Goal: Find specific page/section: Find specific page/section

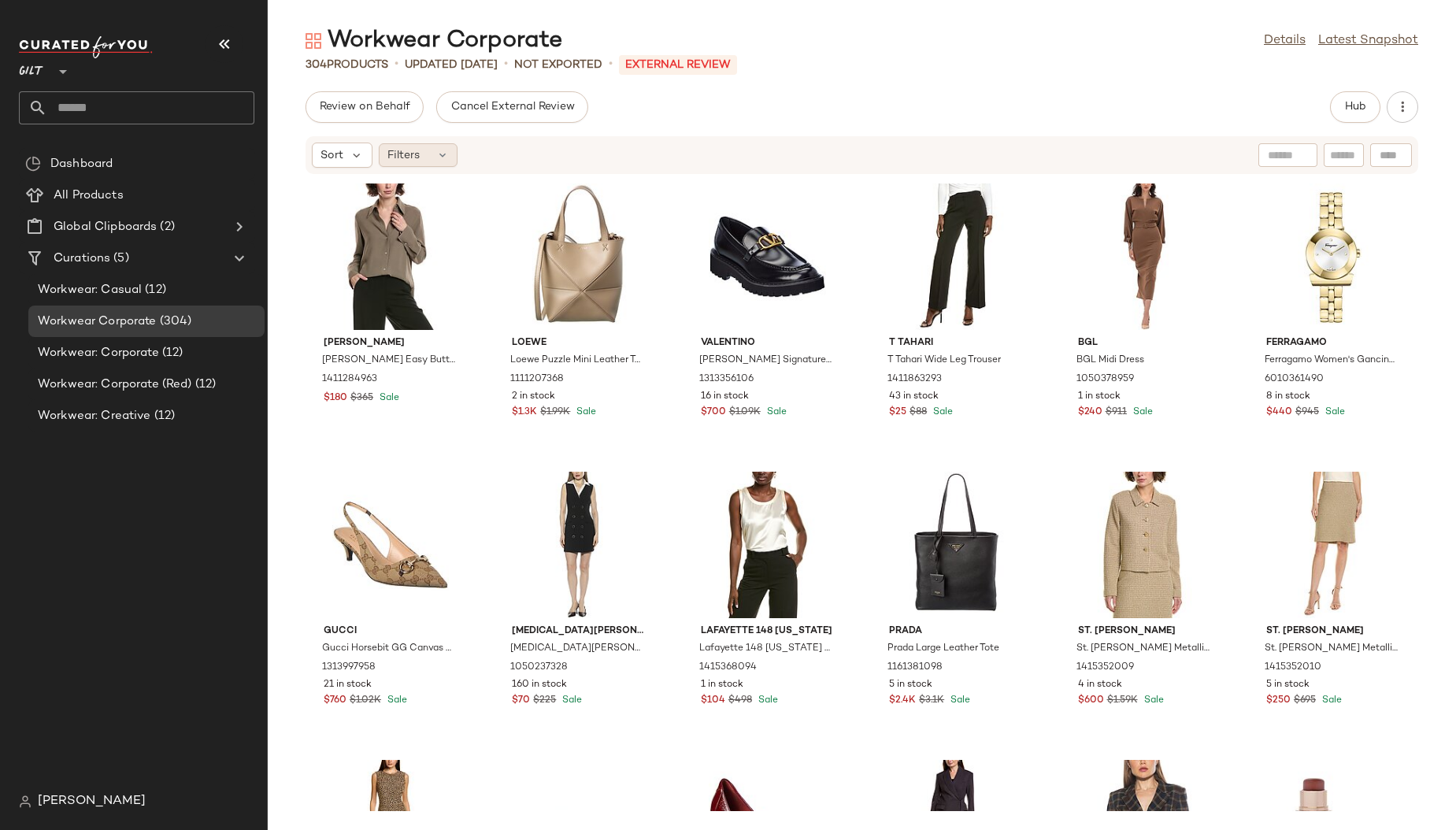
click at [424, 158] on div "Filters" at bounding box center [418, 154] width 78 height 23
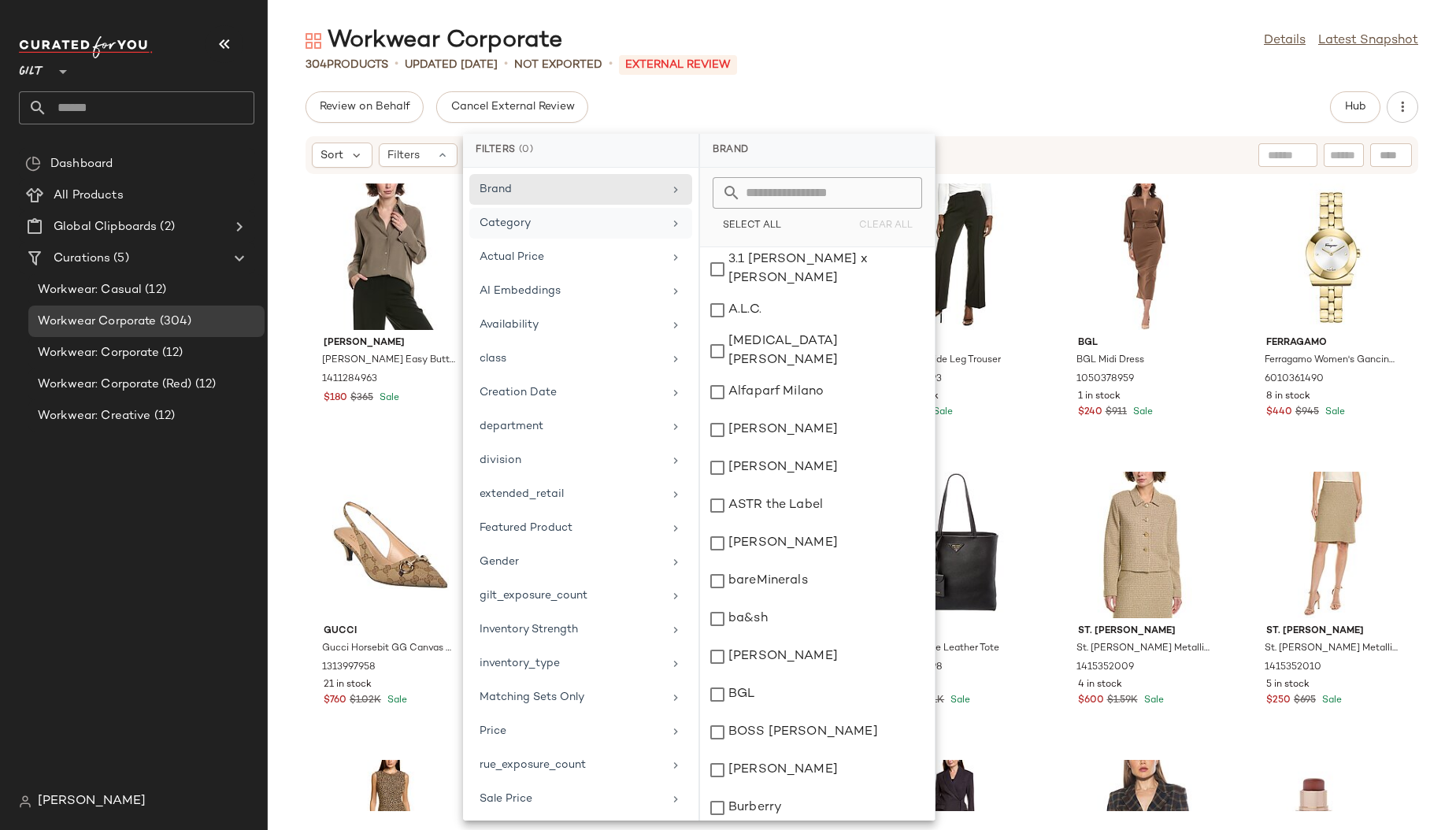
click at [539, 242] on div "Category" at bounding box center [581, 258] width 223 height 31
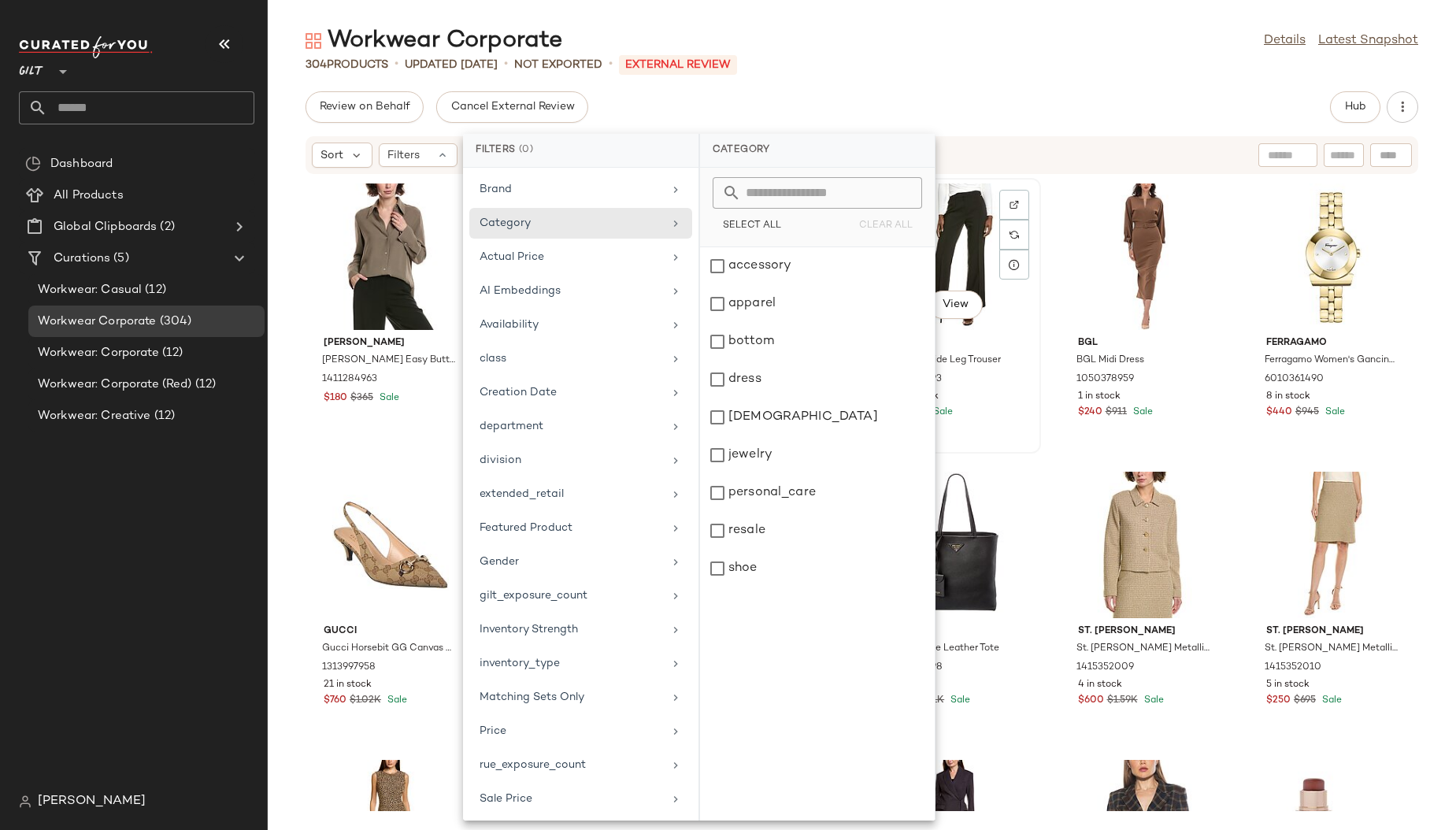
click at [1028, 180] on div "View T [PERSON_NAME] T Tahari Wide Leg Trouser 1411863293 43 in stock $25 $88 S…" at bounding box center [956, 315] width 167 height 272
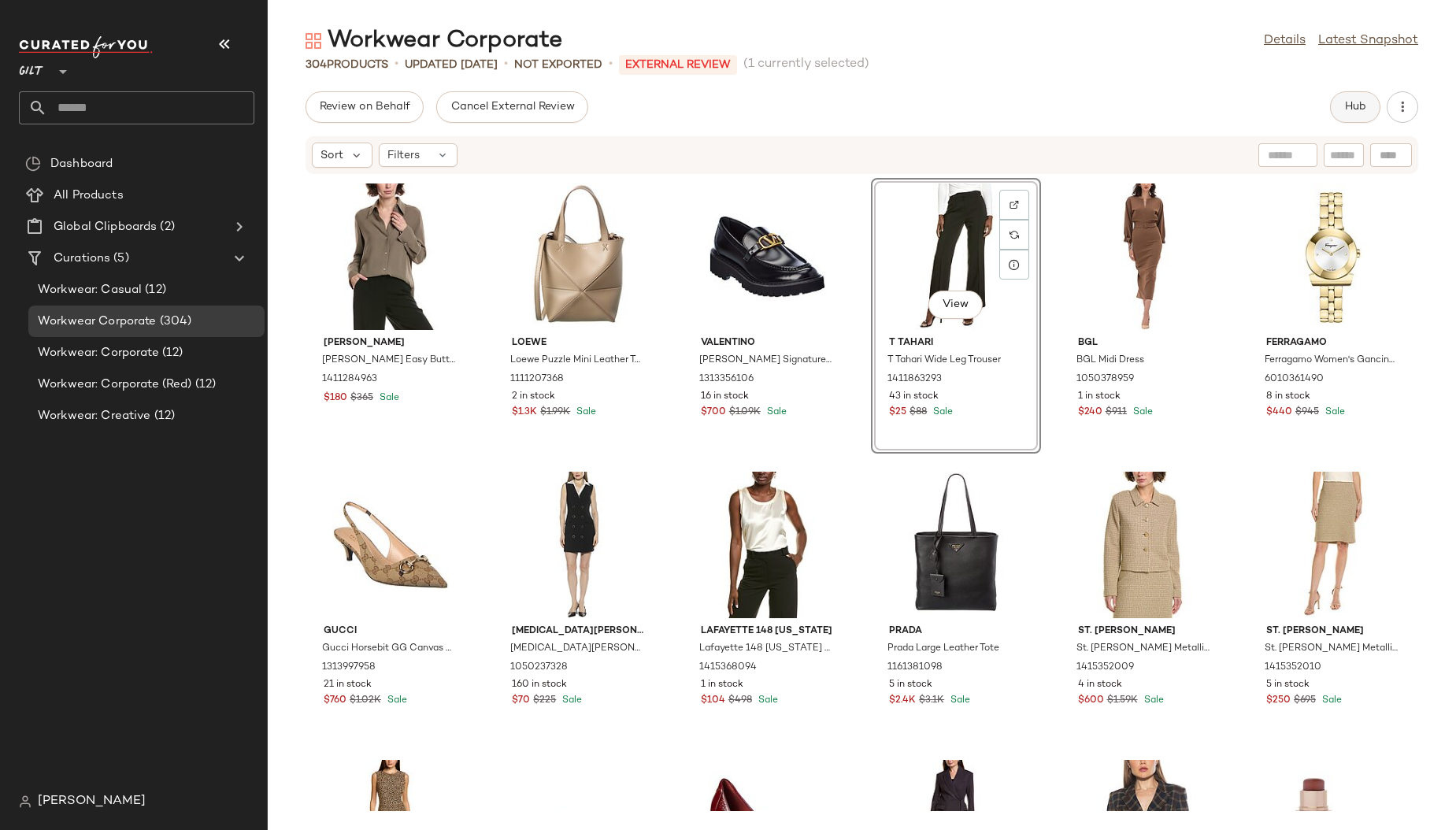
click at [1351, 103] on span "Hub" at bounding box center [1355, 107] width 22 height 13
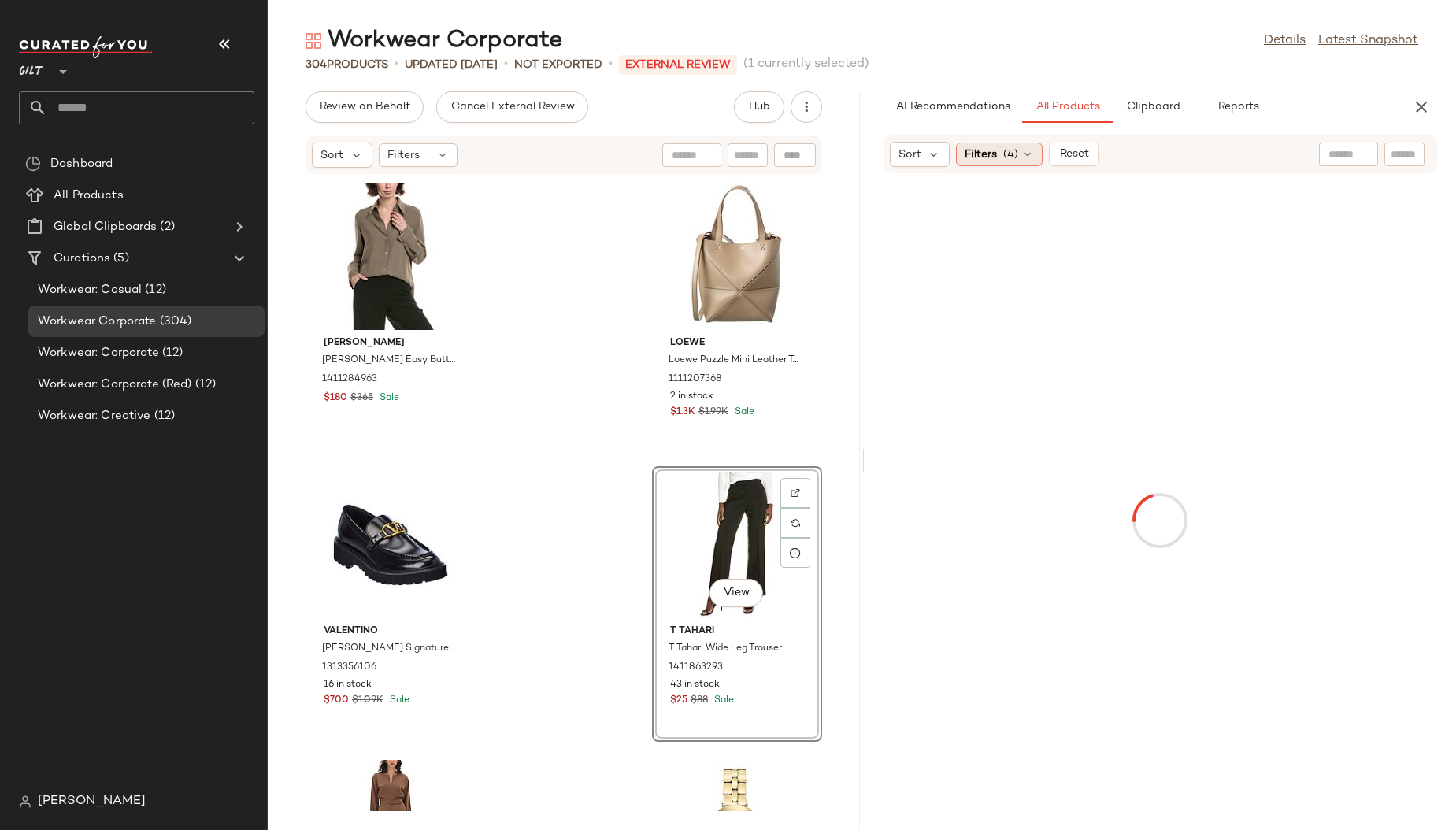
click at [986, 149] on span "Filters" at bounding box center [980, 154] width 32 height 16
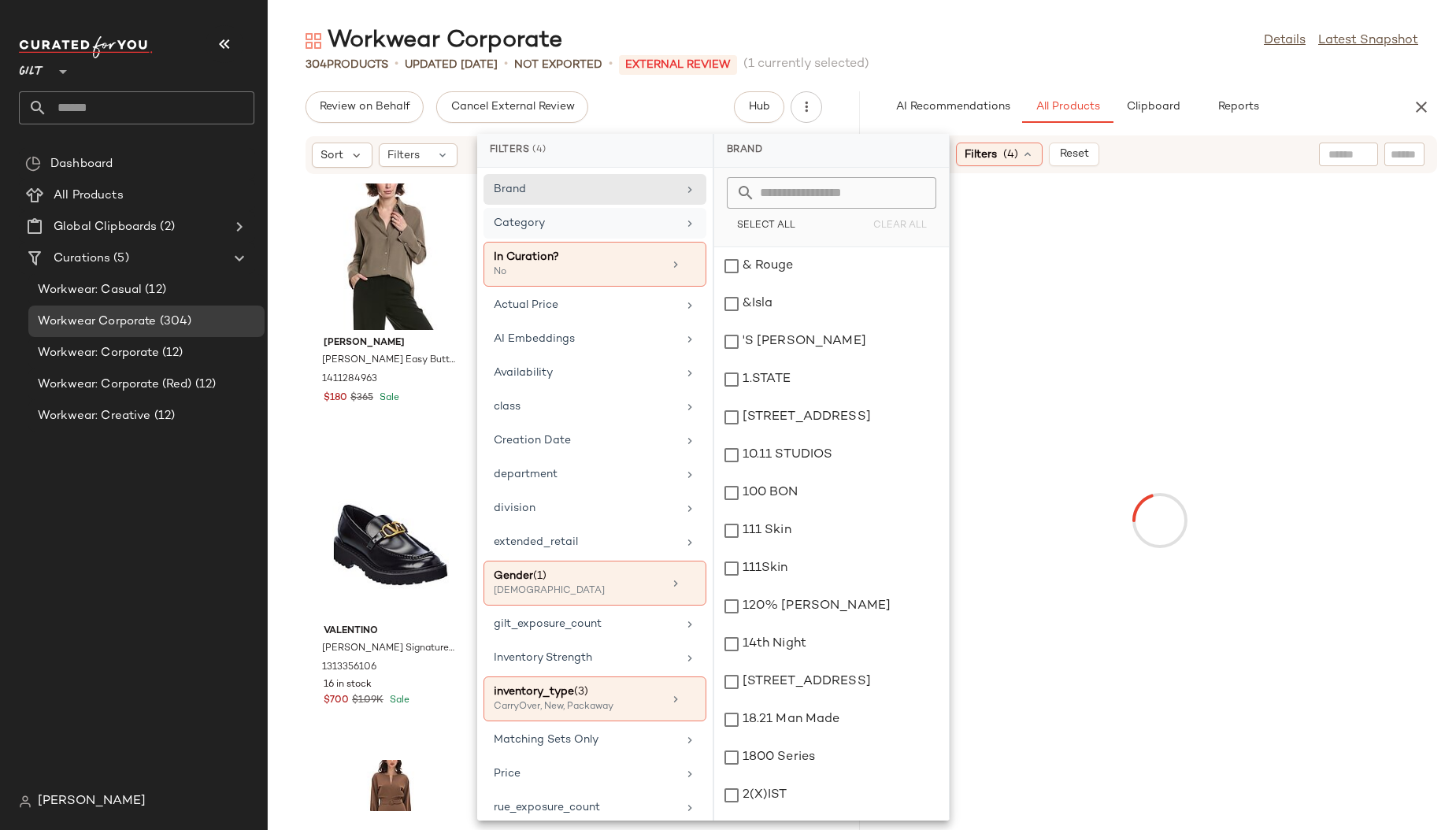
click at [551, 220] on div "Category" at bounding box center [585, 223] width 184 height 16
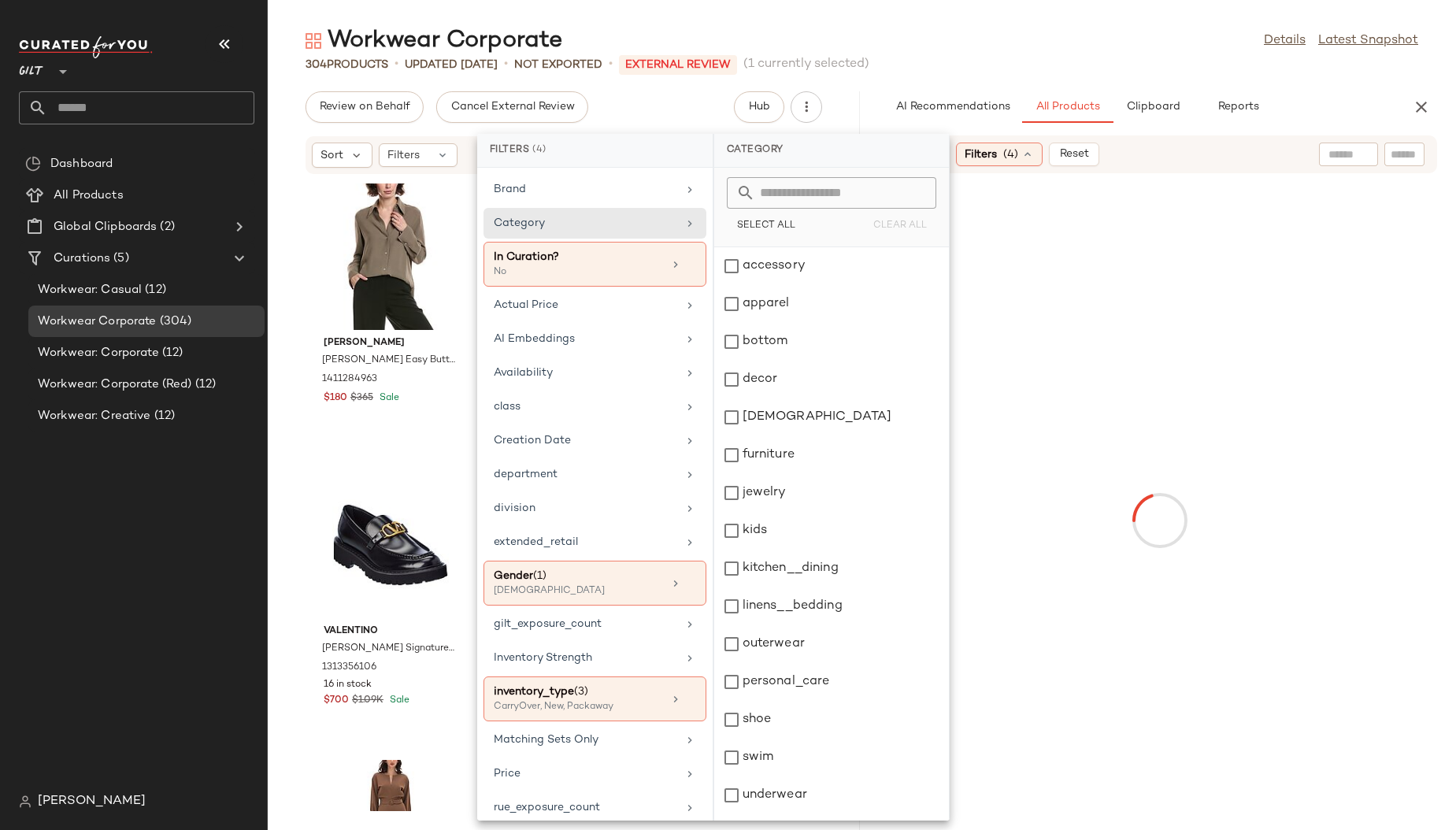
click at [797, 190] on input "text" at bounding box center [840, 193] width 171 height 32
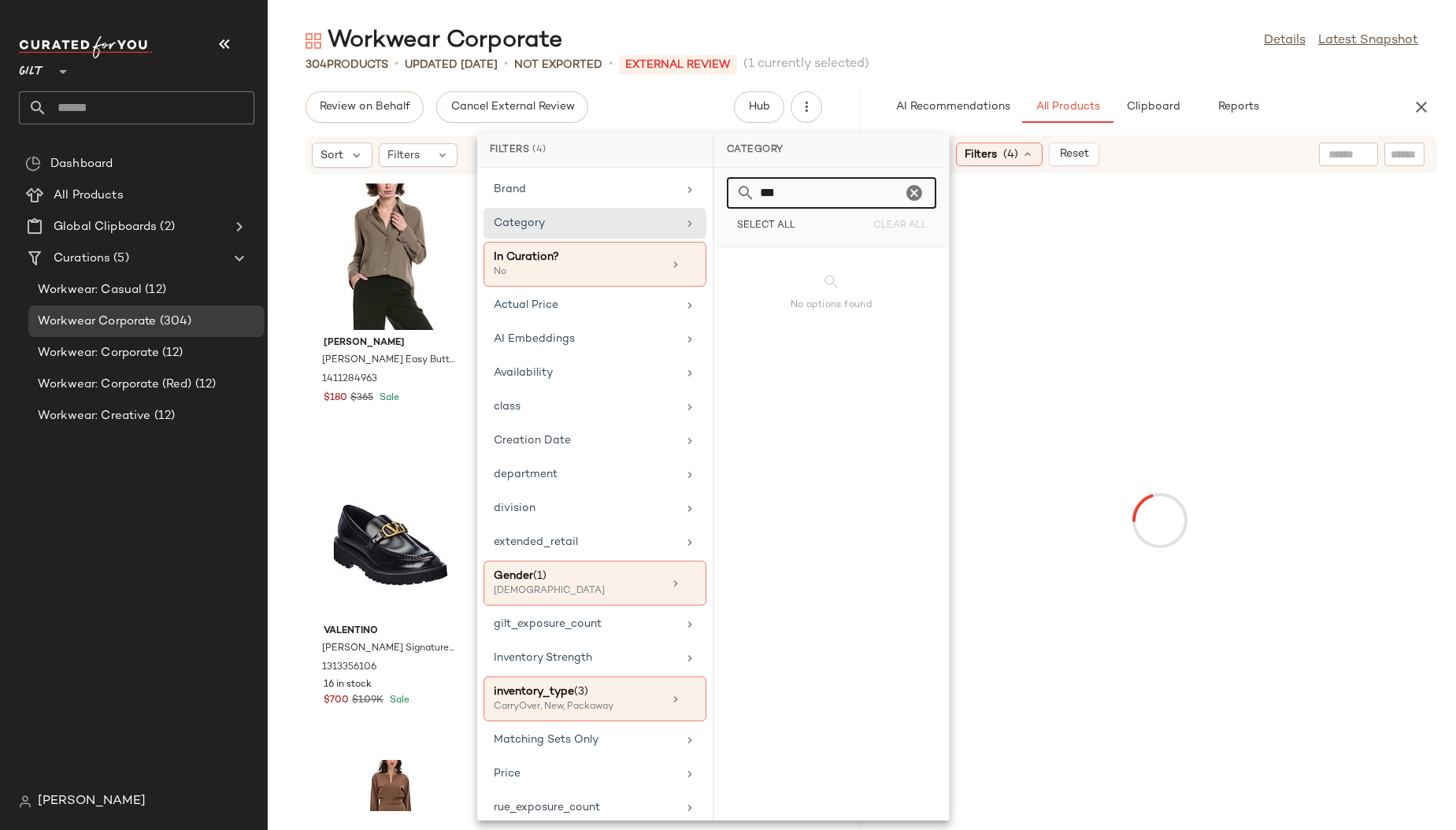
type input "****"
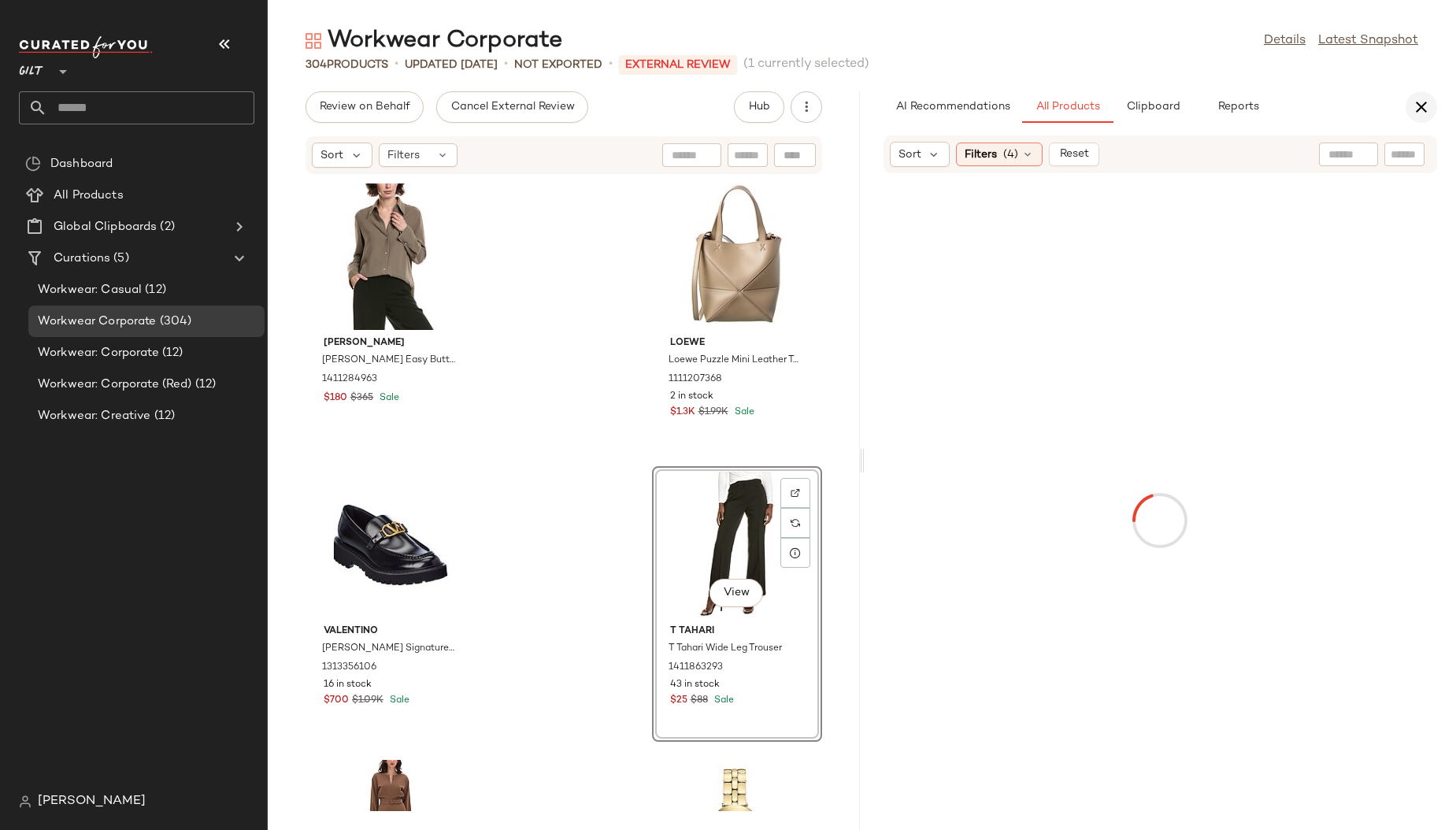
click at [1414, 106] on icon "button" at bounding box center [1422, 107] width 19 height 19
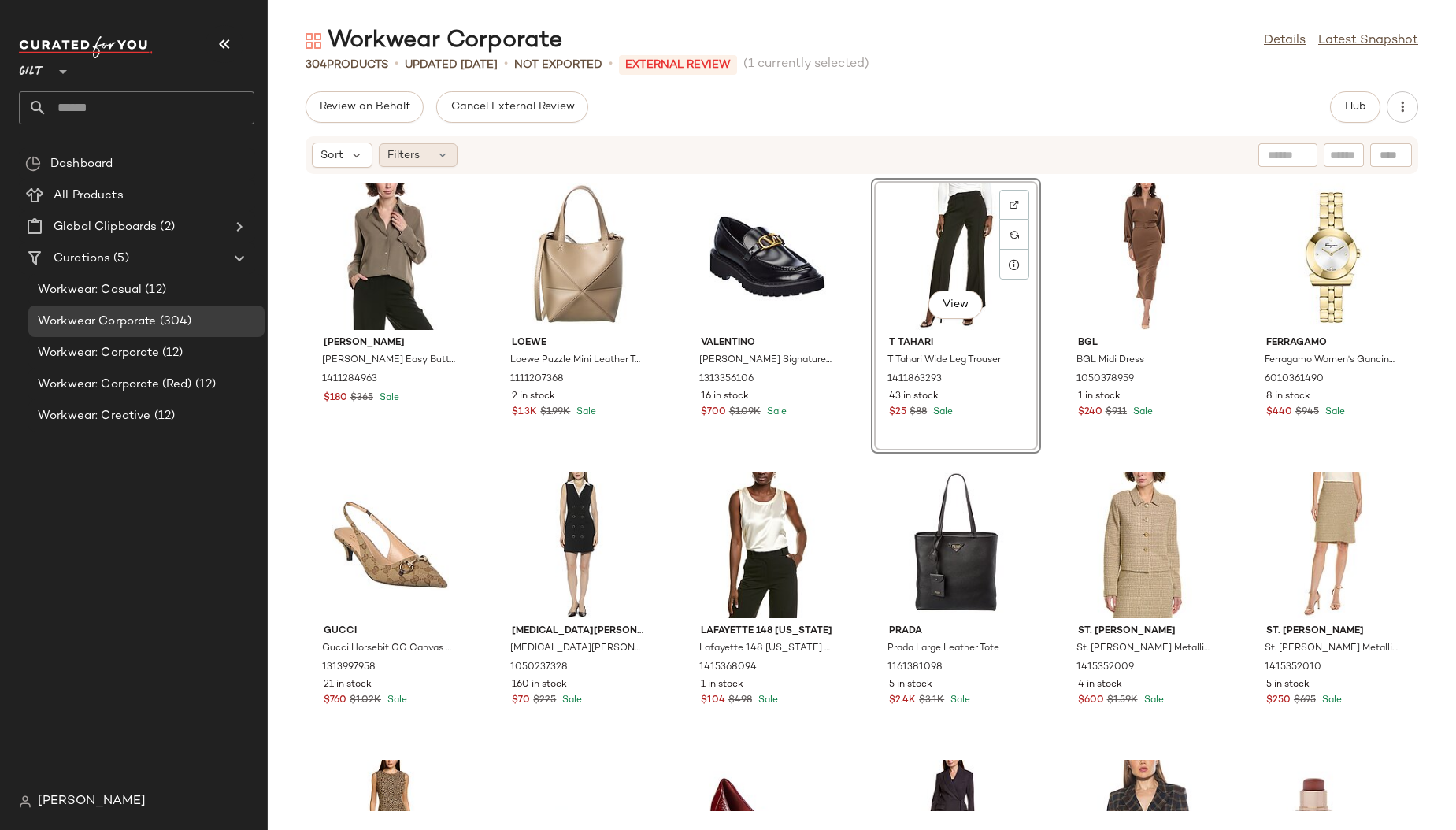
click at [402, 155] on span "Filters" at bounding box center [403, 155] width 32 height 16
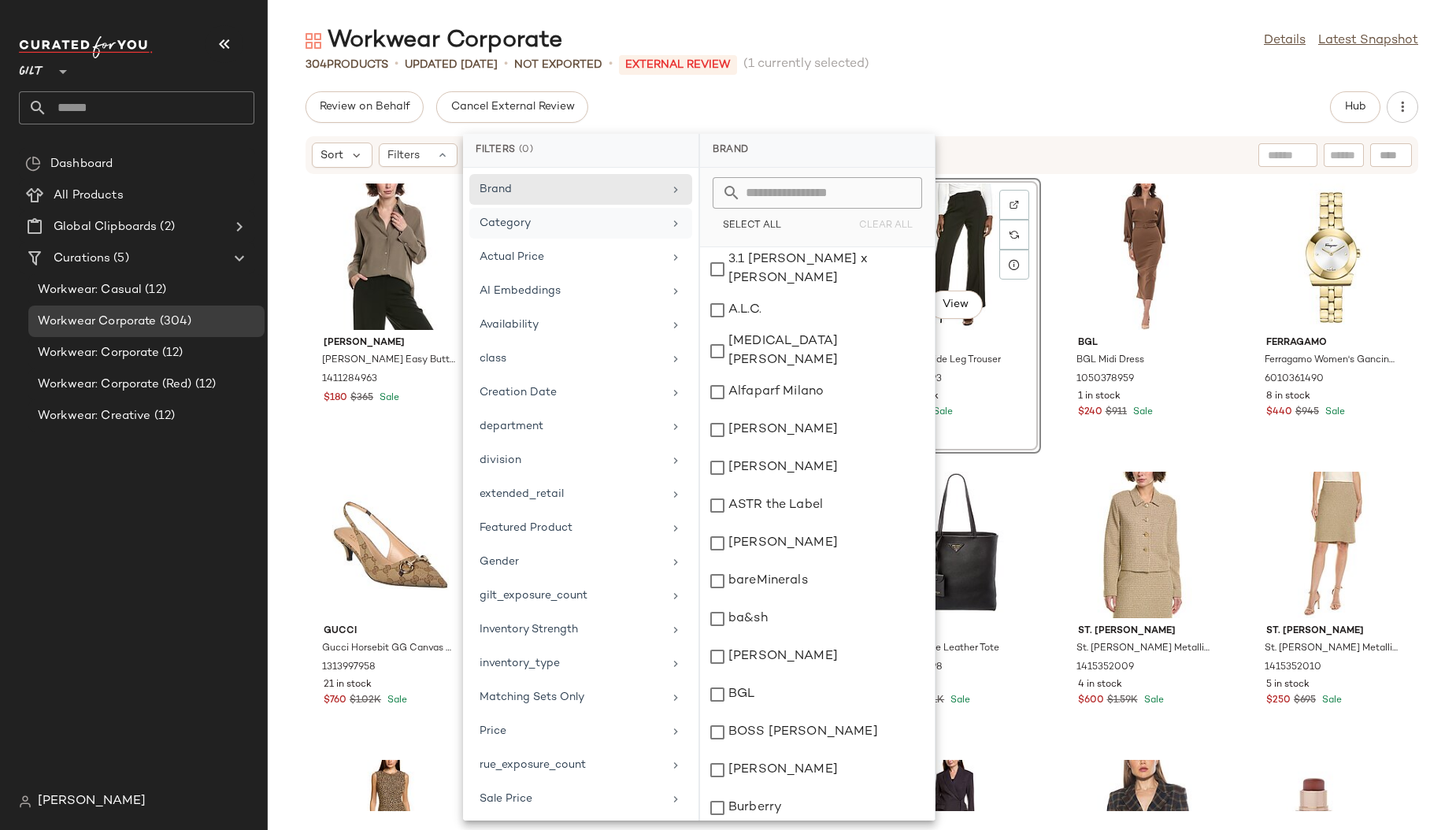
click at [518, 222] on div "Category" at bounding box center [571, 223] width 184 height 16
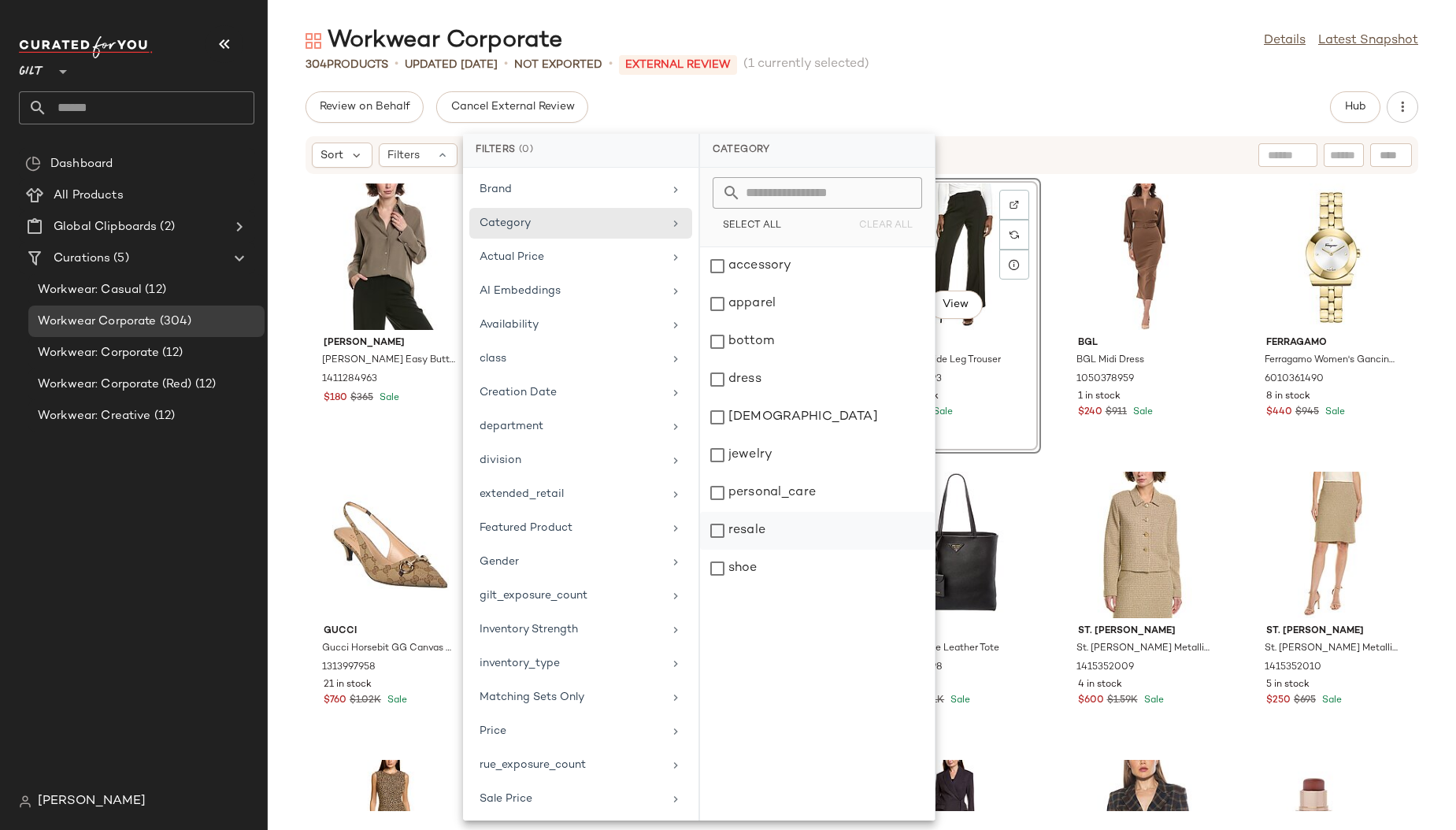
click at [727, 550] on div "resale" at bounding box center [818, 569] width 234 height 38
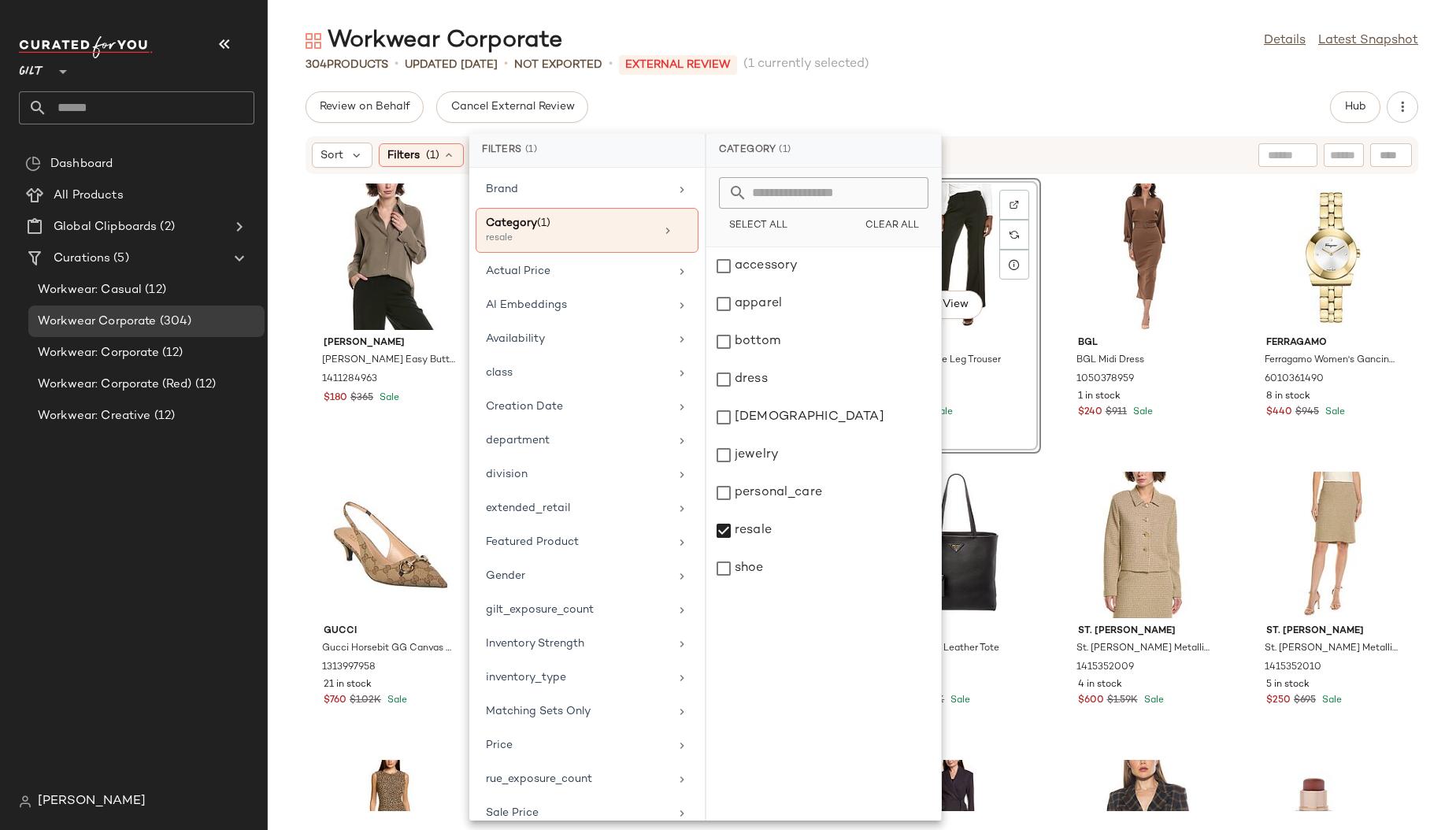
click at [819, 98] on div "Review on Behalf Cancel External Review Hub" at bounding box center [862, 107] width 1112 height 32
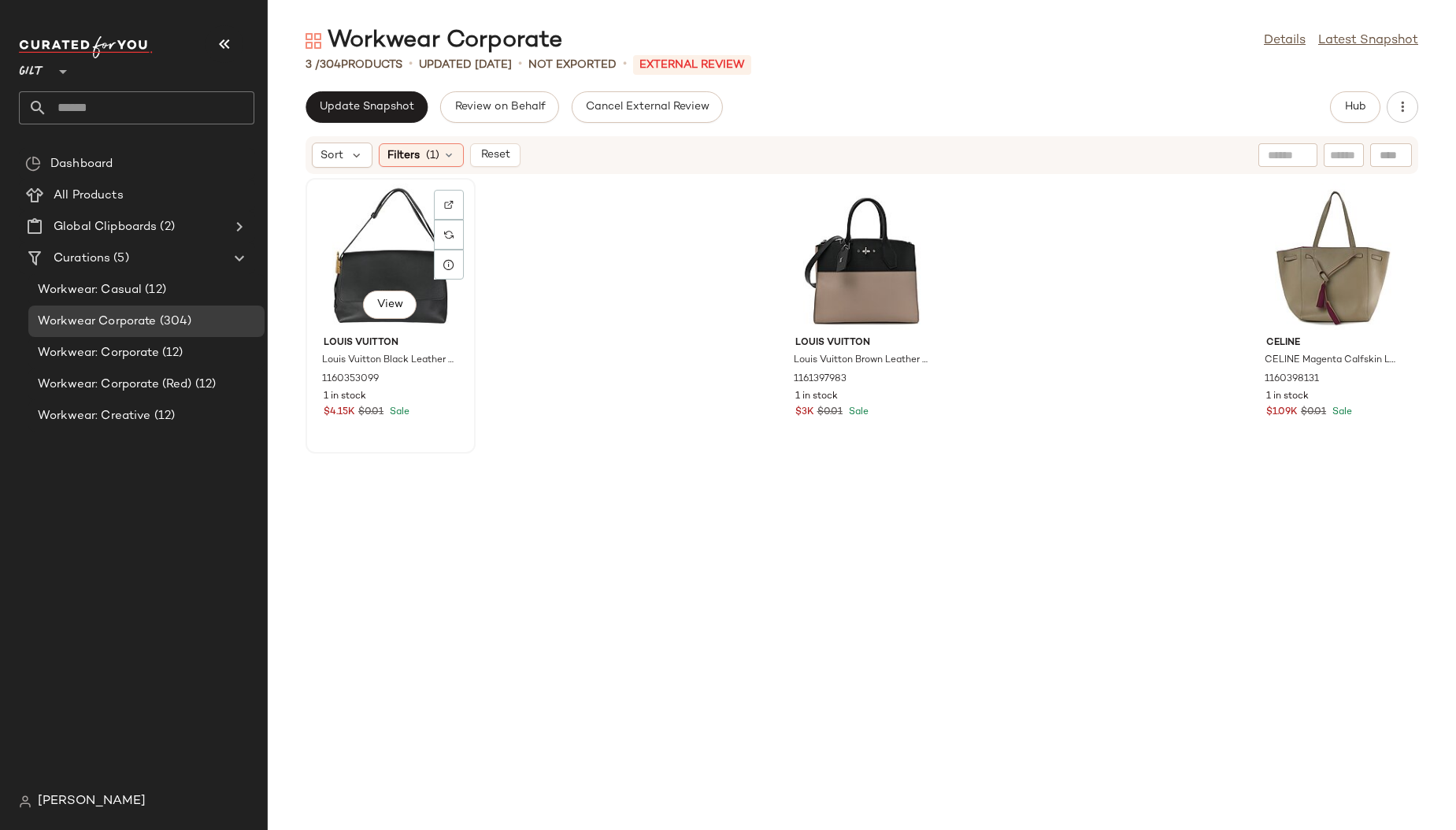
click at [362, 275] on div "View" at bounding box center [390, 257] width 159 height 147
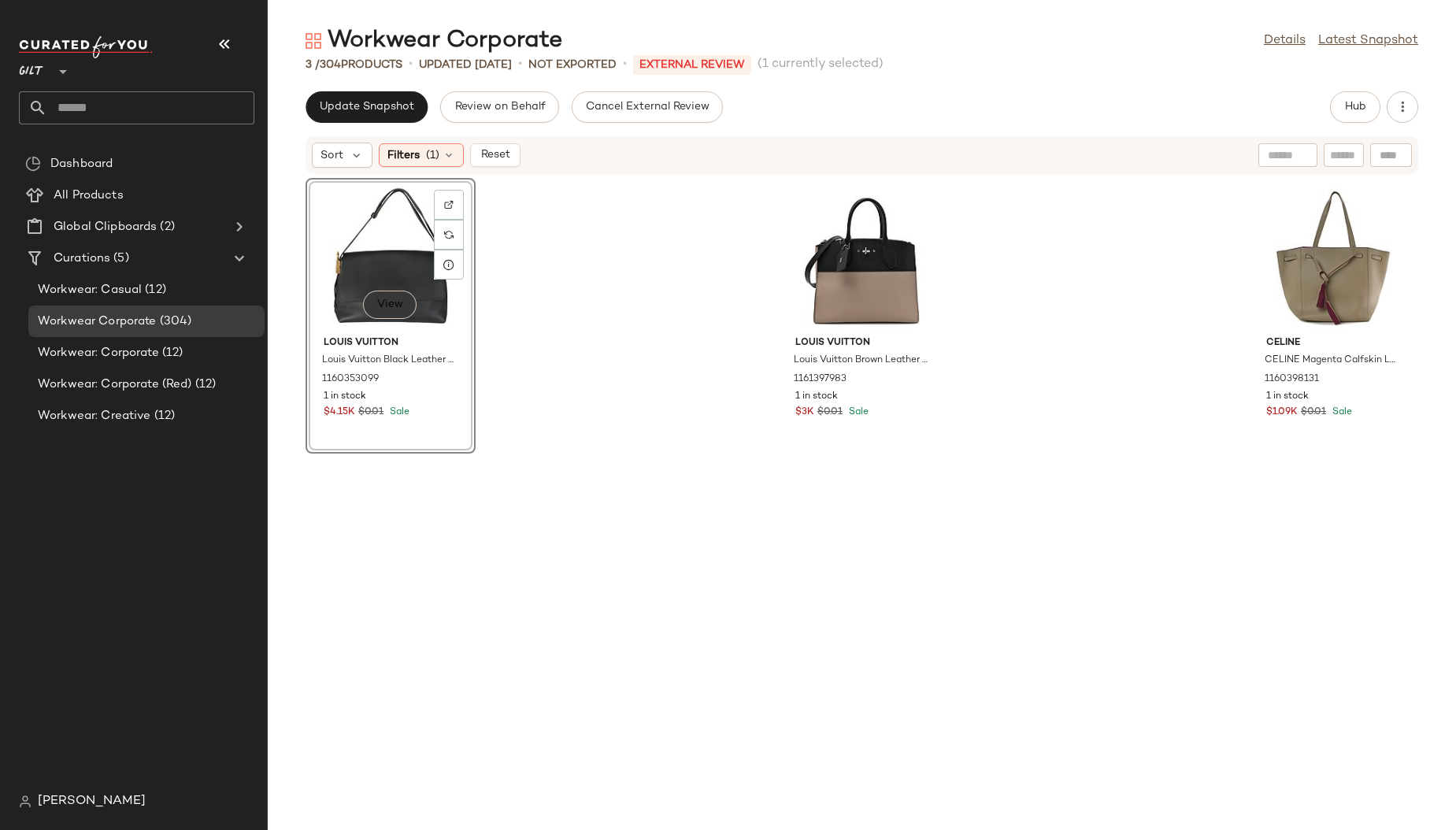
click at [379, 301] on span "View" at bounding box center [389, 304] width 27 height 13
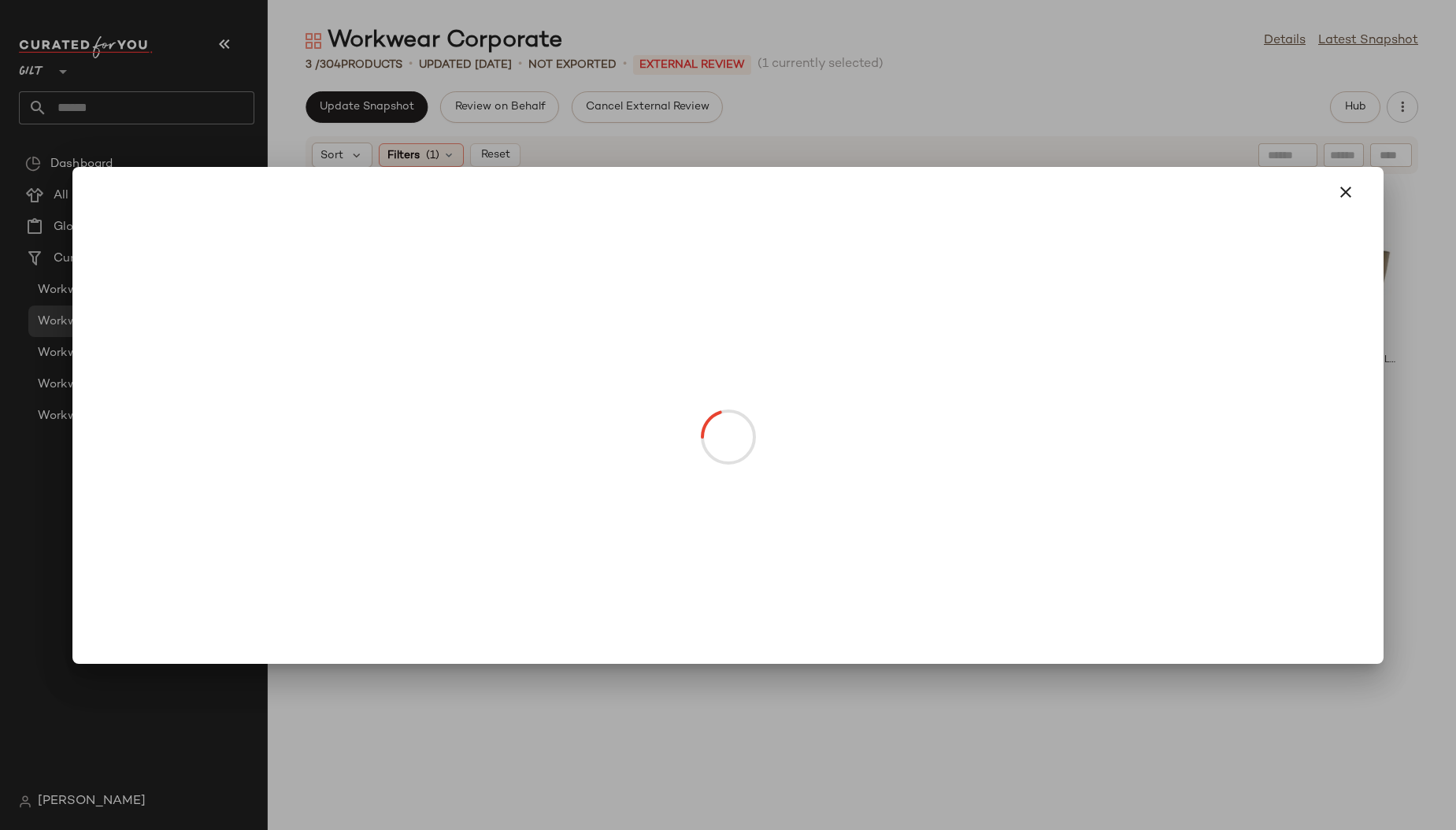
click at [379, 301] on div at bounding box center [728, 415] width 1456 height 830
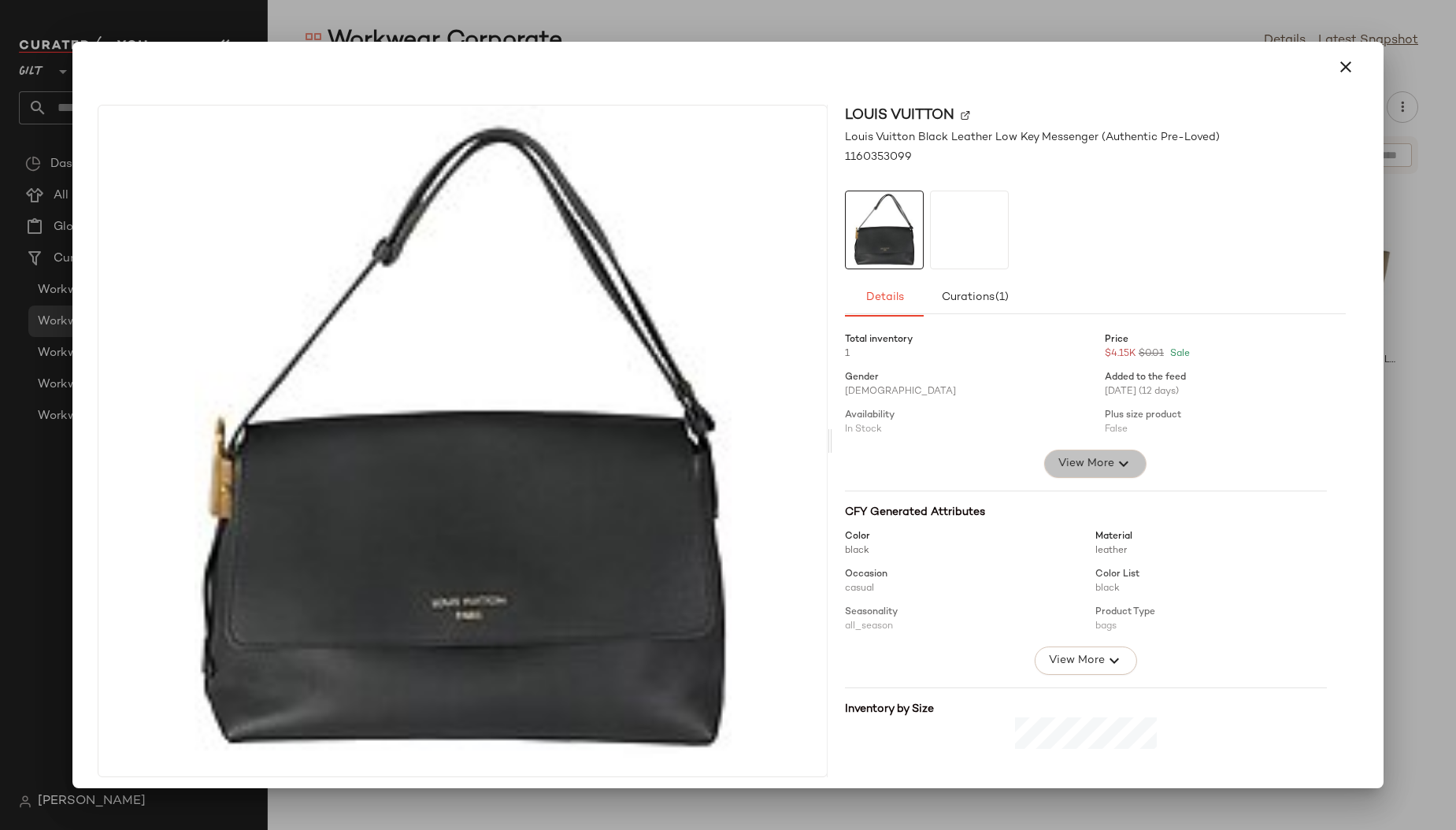
click at [1066, 452] on button "View More" at bounding box center [1095, 464] width 103 height 28
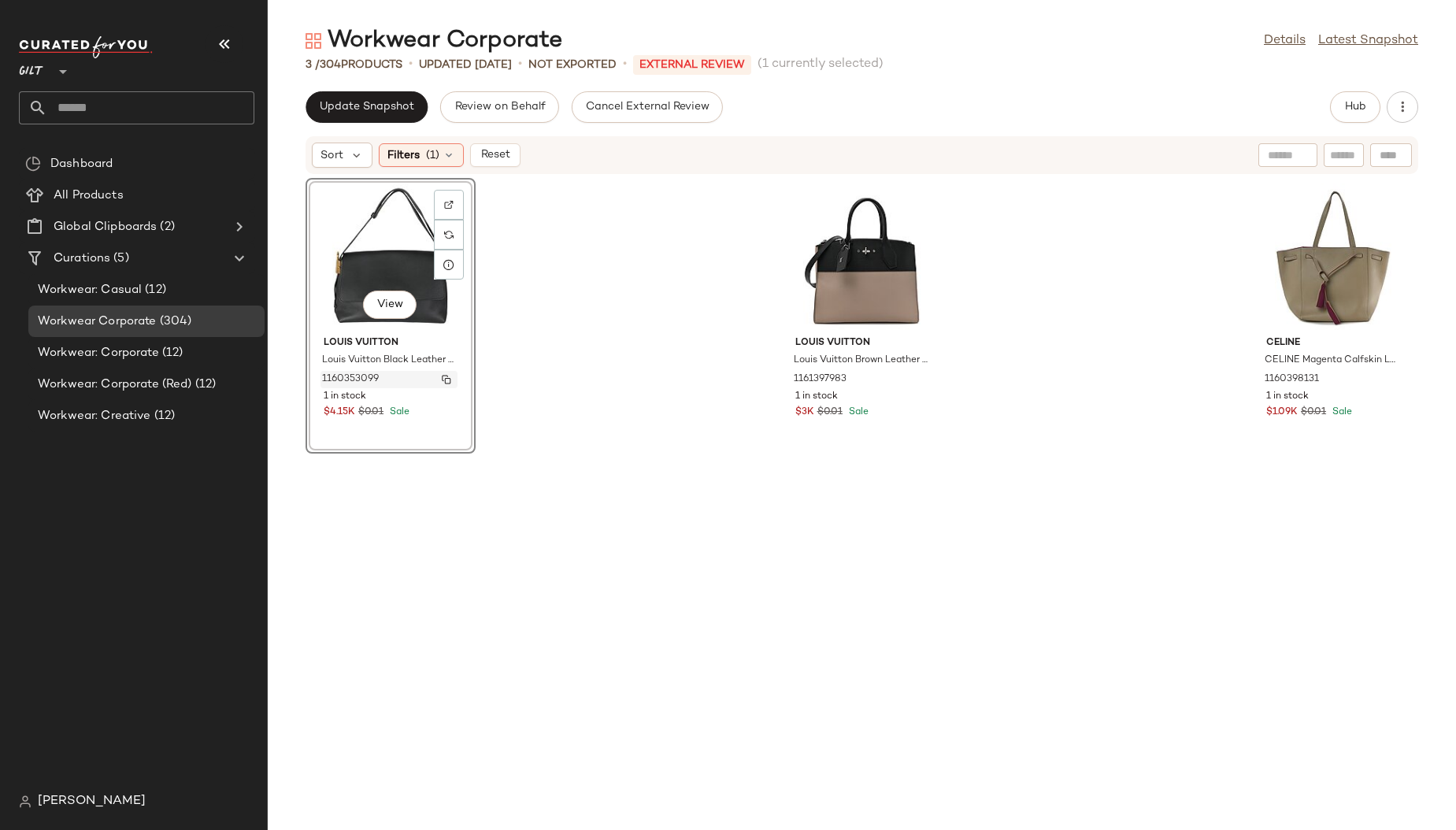
click at [363, 380] on span "1160353099" at bounding box center [351, 379] width 57 height 14
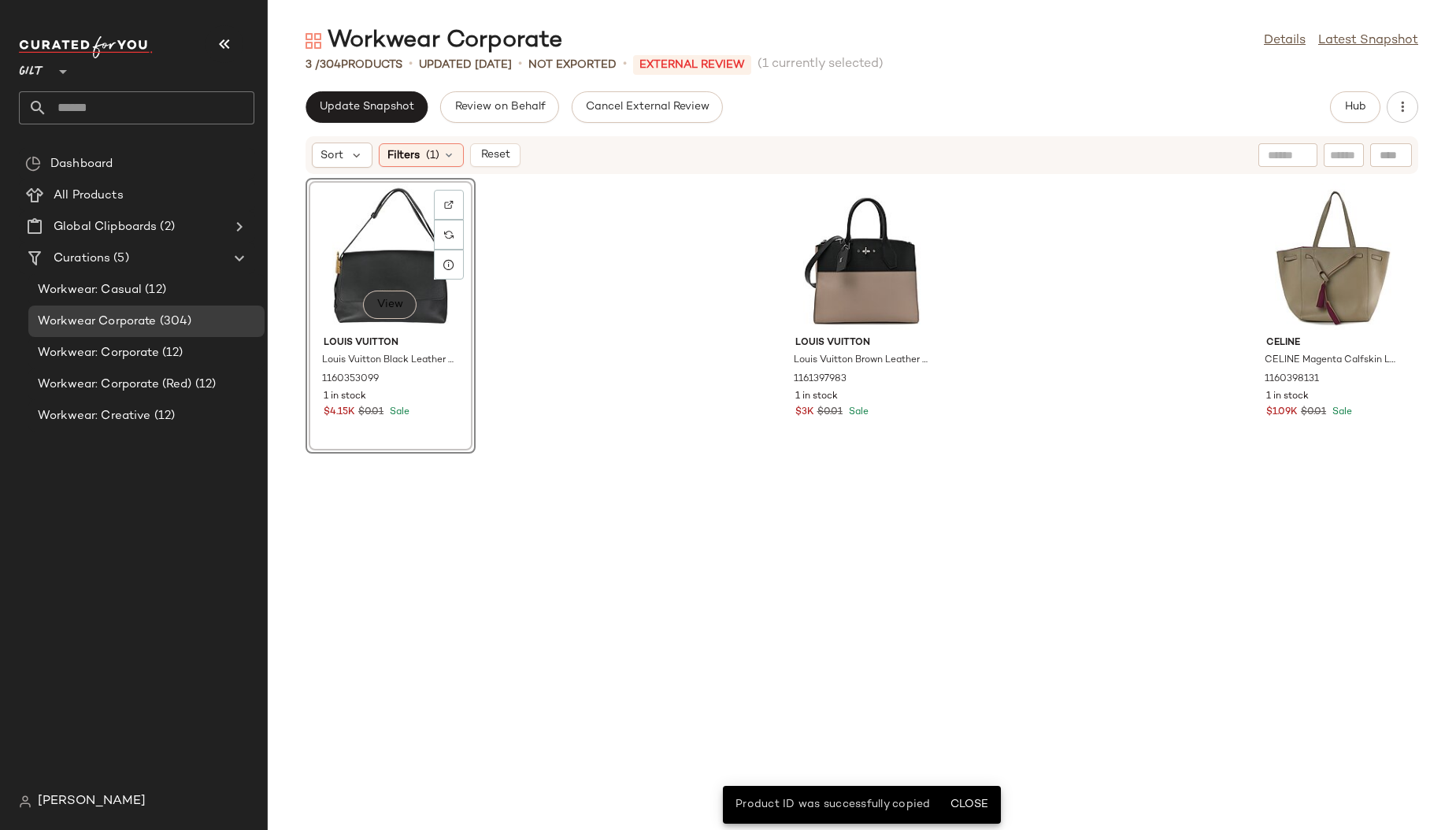
click at [391, 305] on span "View" at bounding box center [389, 304] width 27 height 13
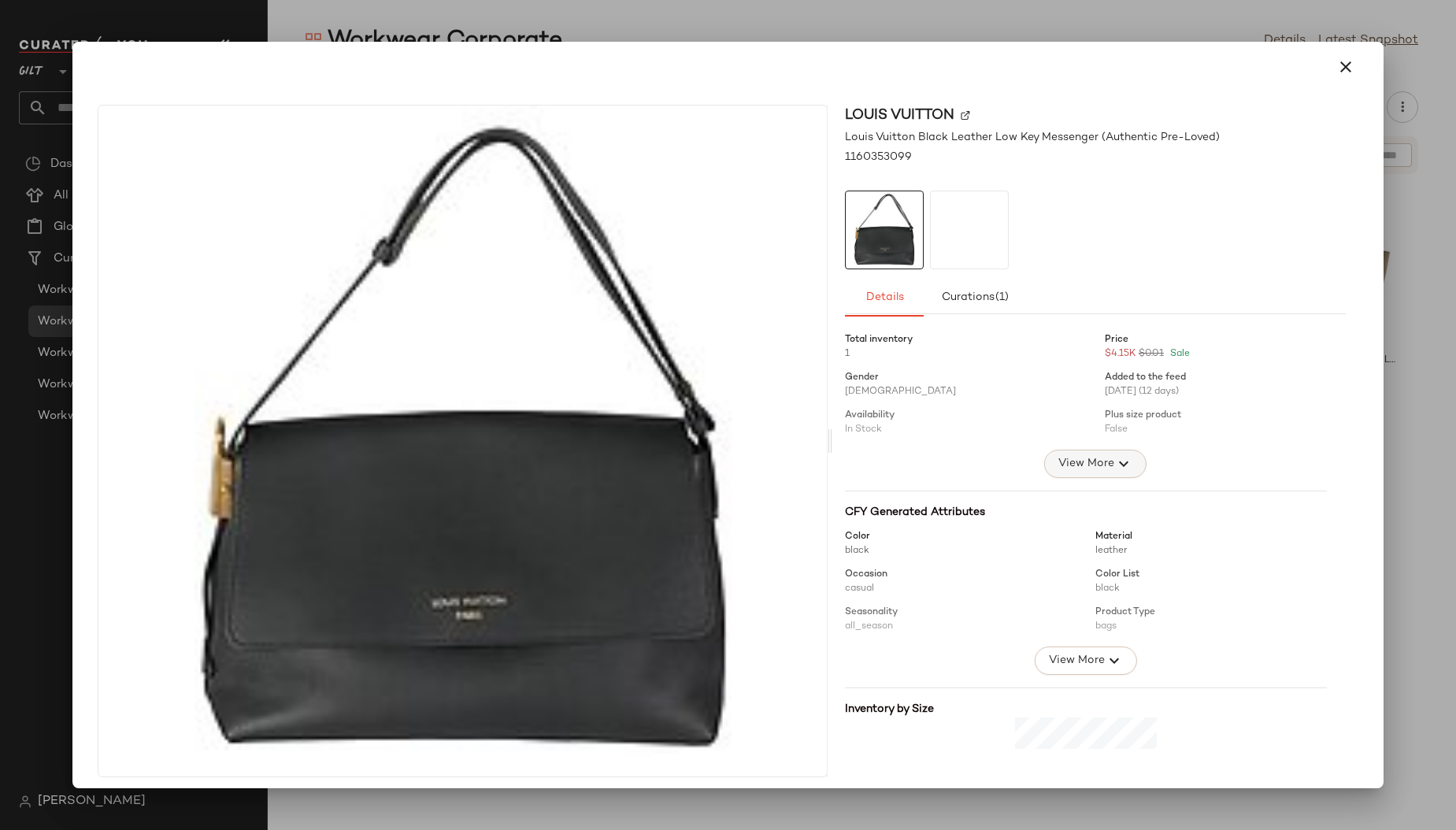
click at [1074, 465] on span "View More" at bounding box center [1086, 464] width 57 height 19
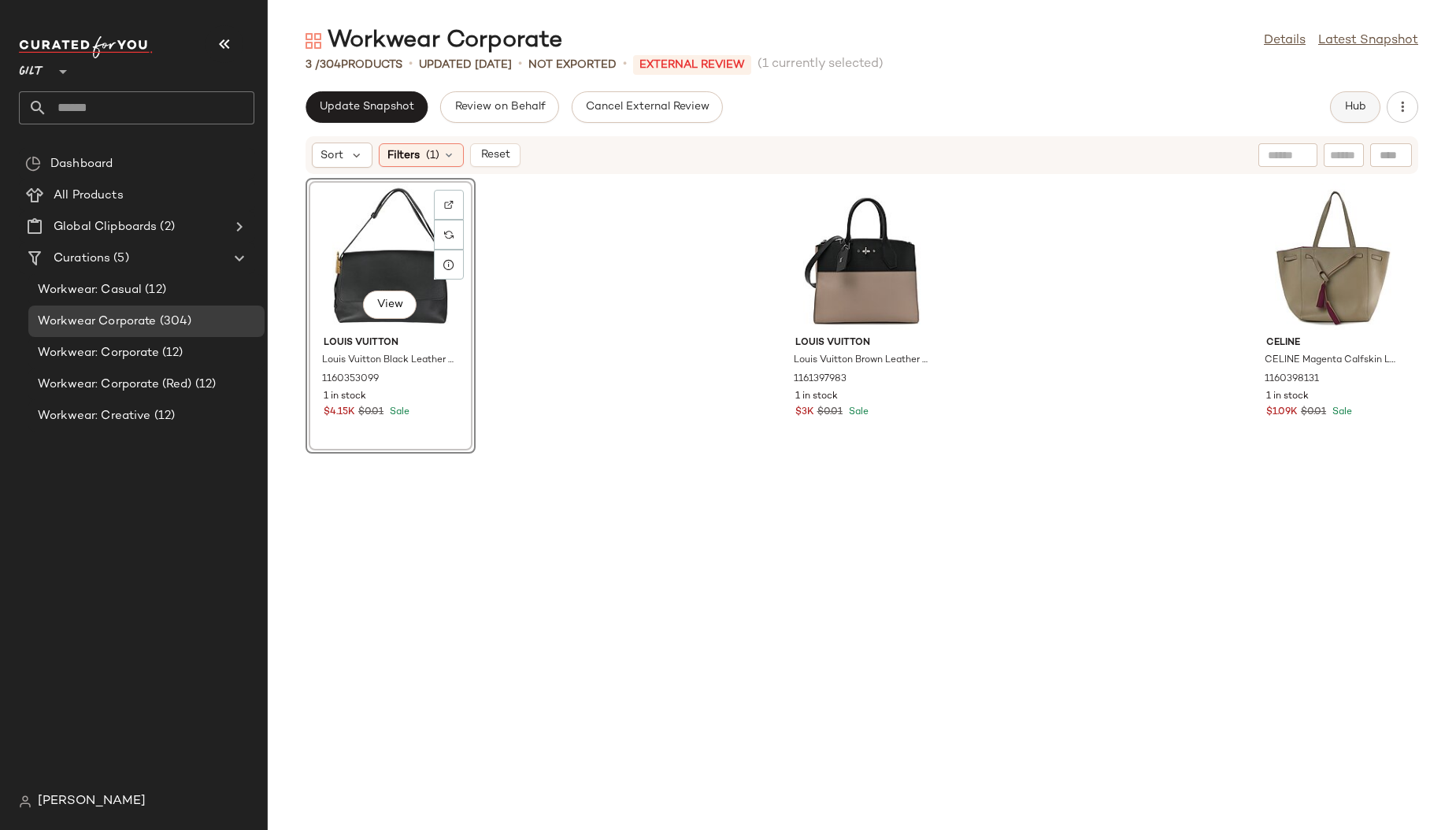
click at [1368, 109] on button "Hub" at bounding box center [1355, 107] width 50 height 32
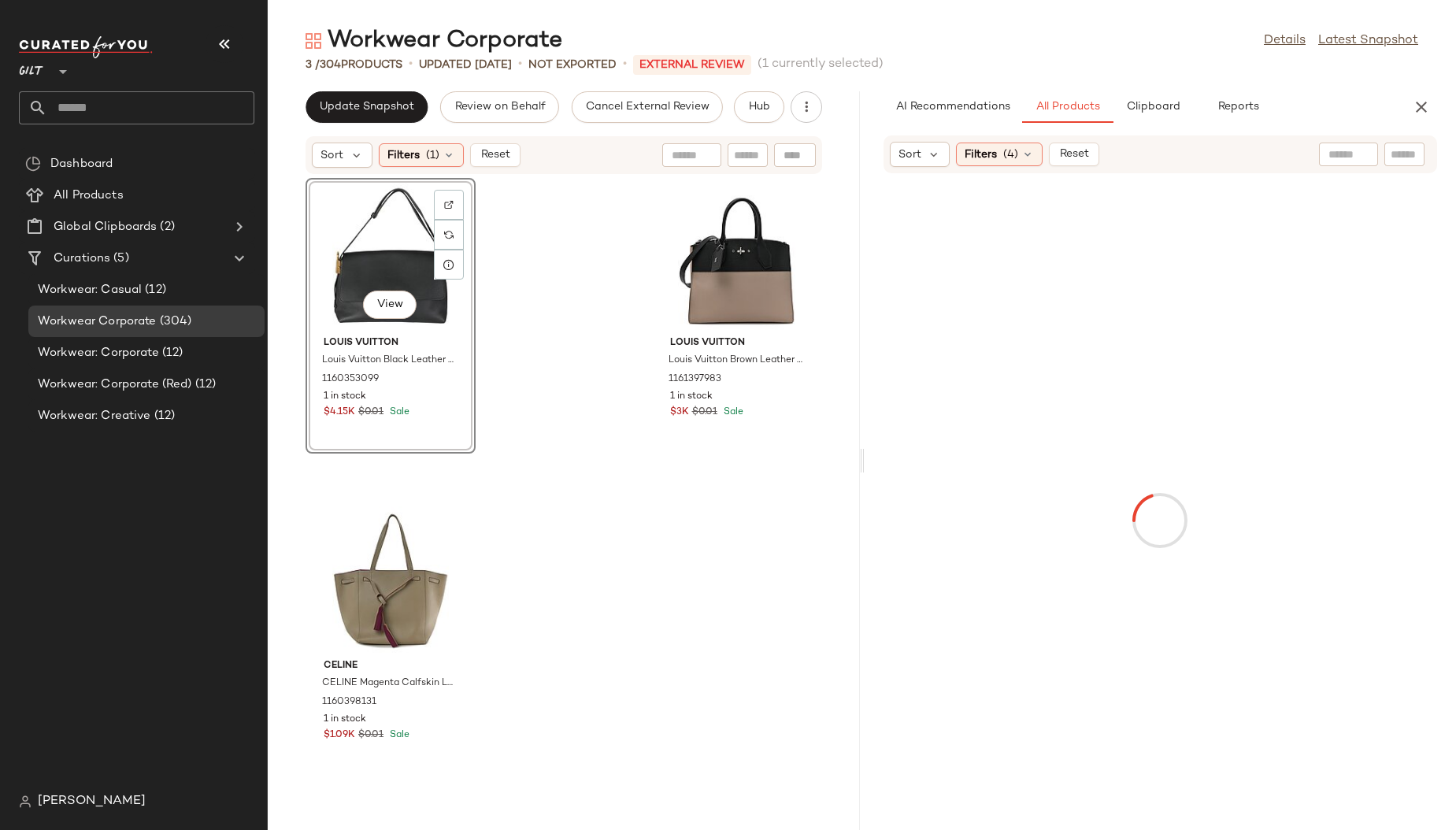
click at [1354, 155] on div at bounding box center [1348, 153] width 59 height 23
paste input "**********"
type input "**********"
click at [1333, 159] on icon at bounding box center [1335, 155] width 12 height 12
click at [1414, 150] on input "Filter" at bounding box center [1351, 154] width 134 height 16
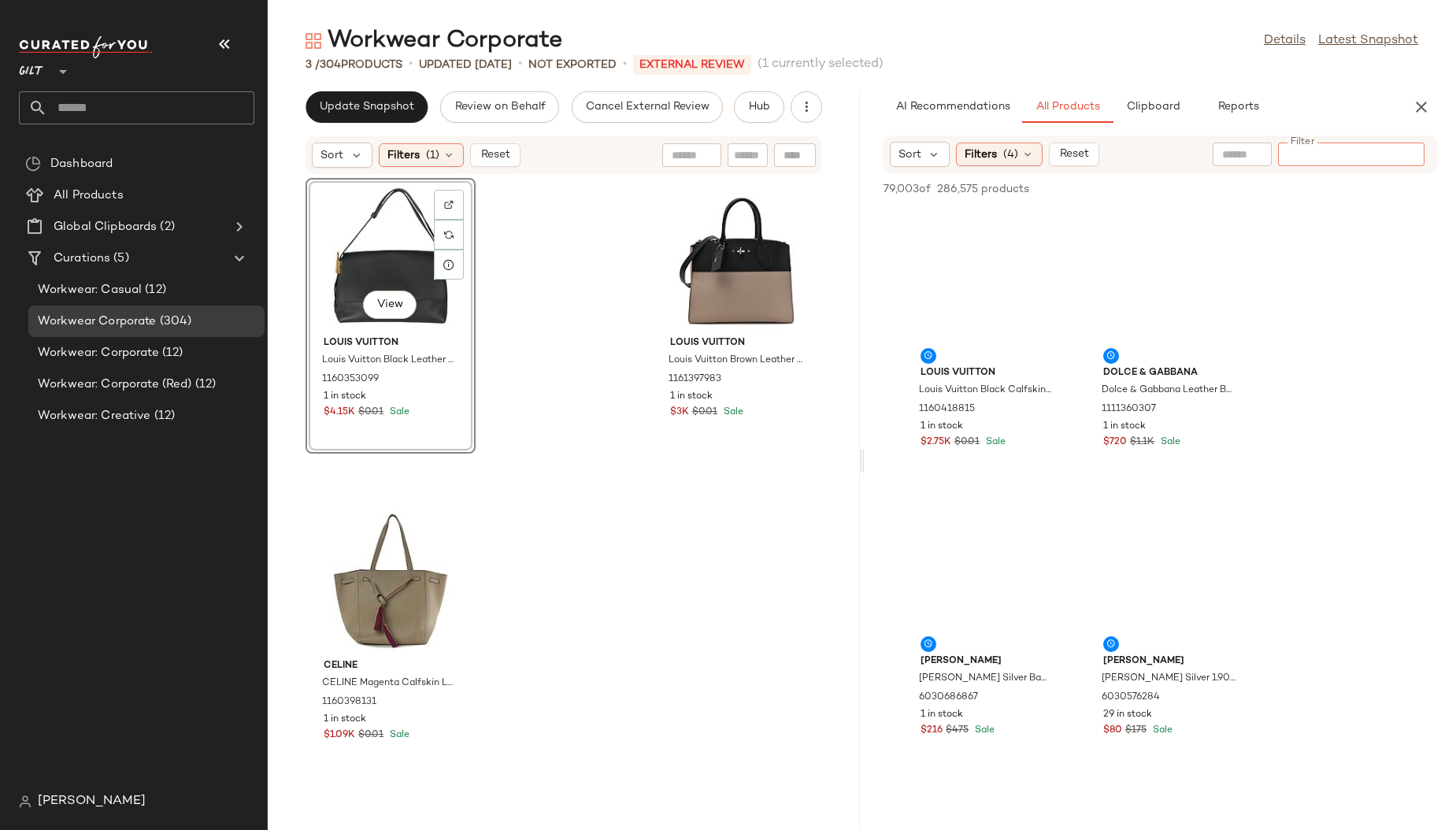
paste input "**********"
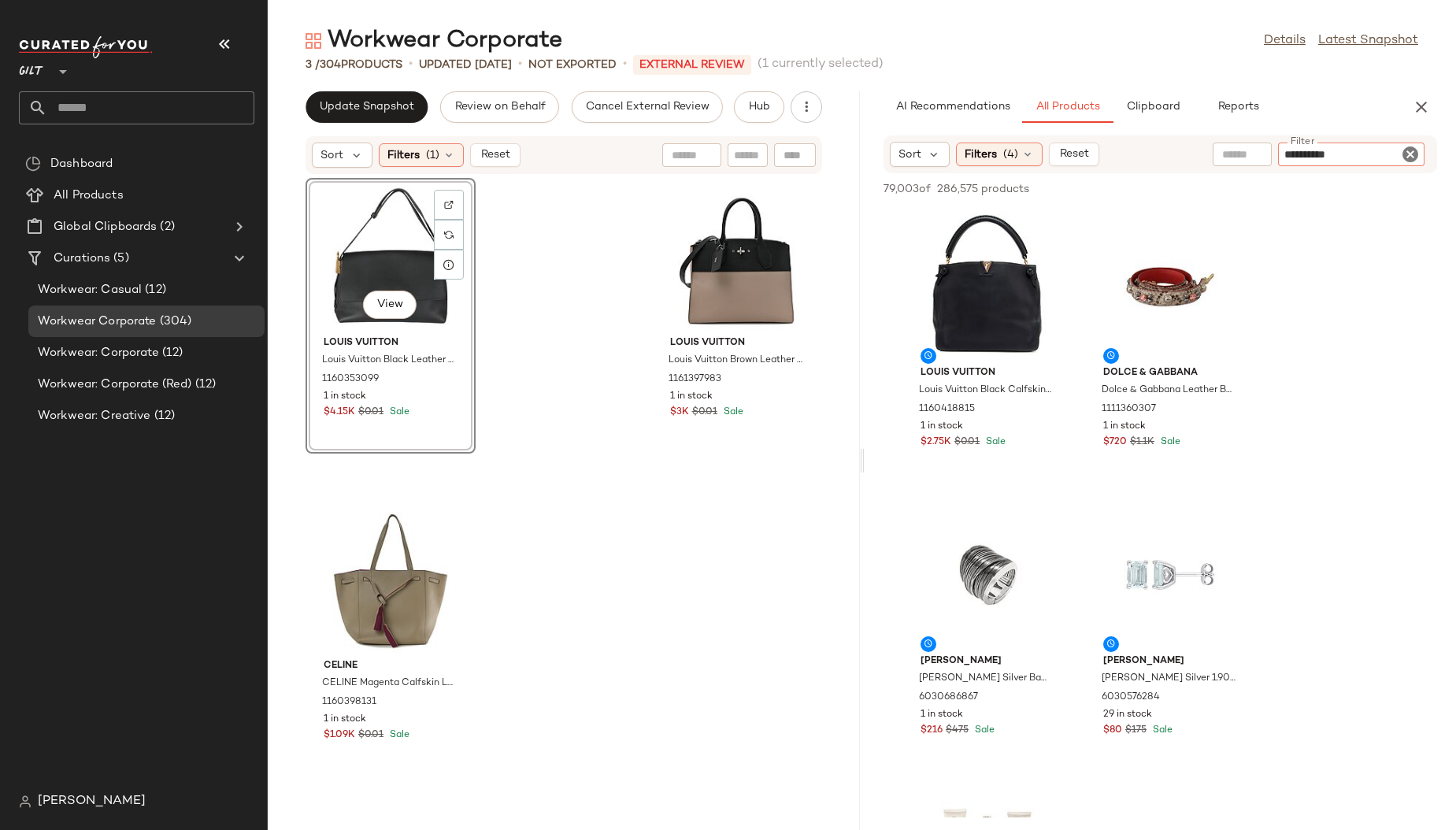
type input "**********"
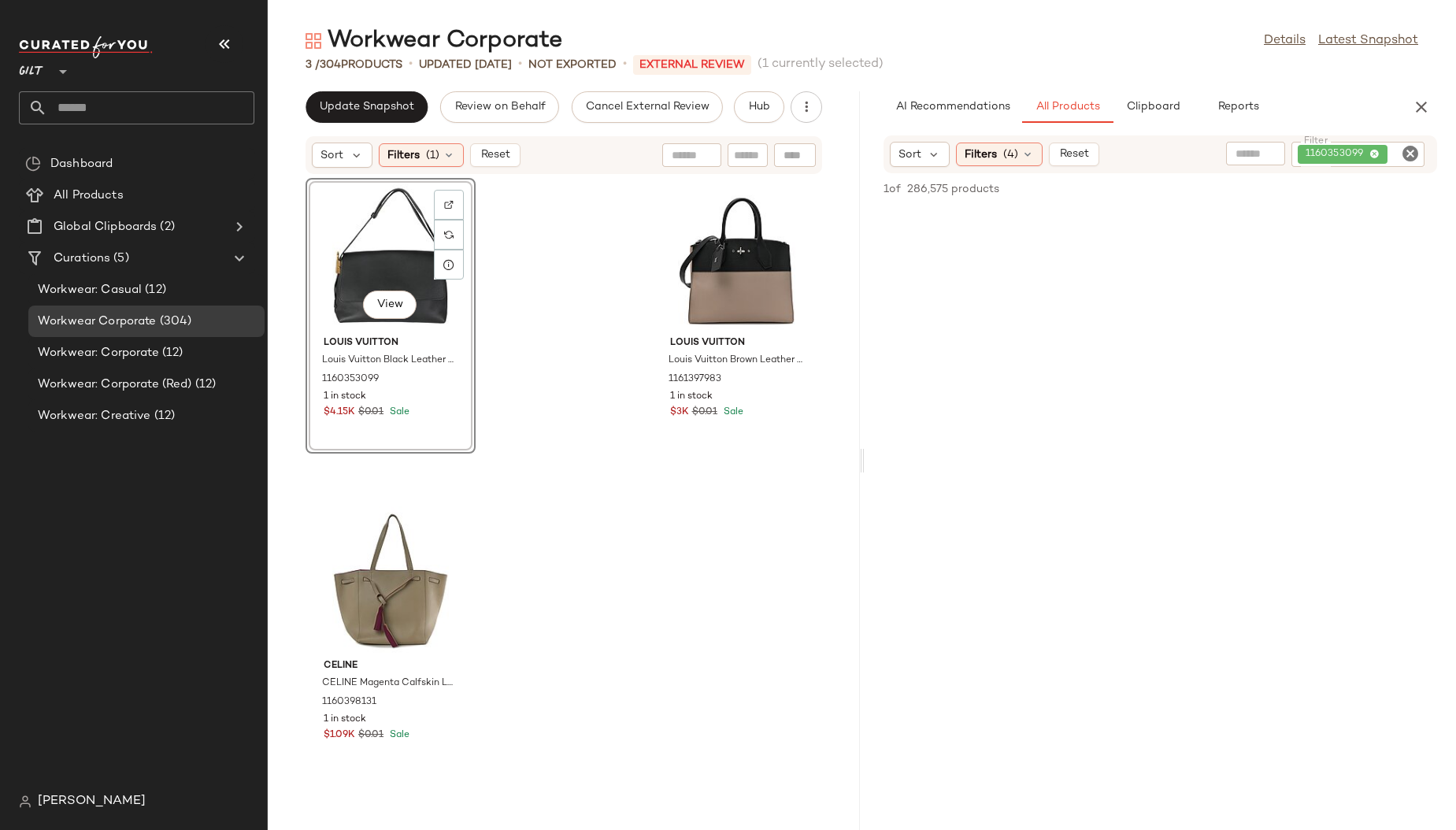
click at [1152, 304] on div at bounding box center [1160, 358] width 592 height 301
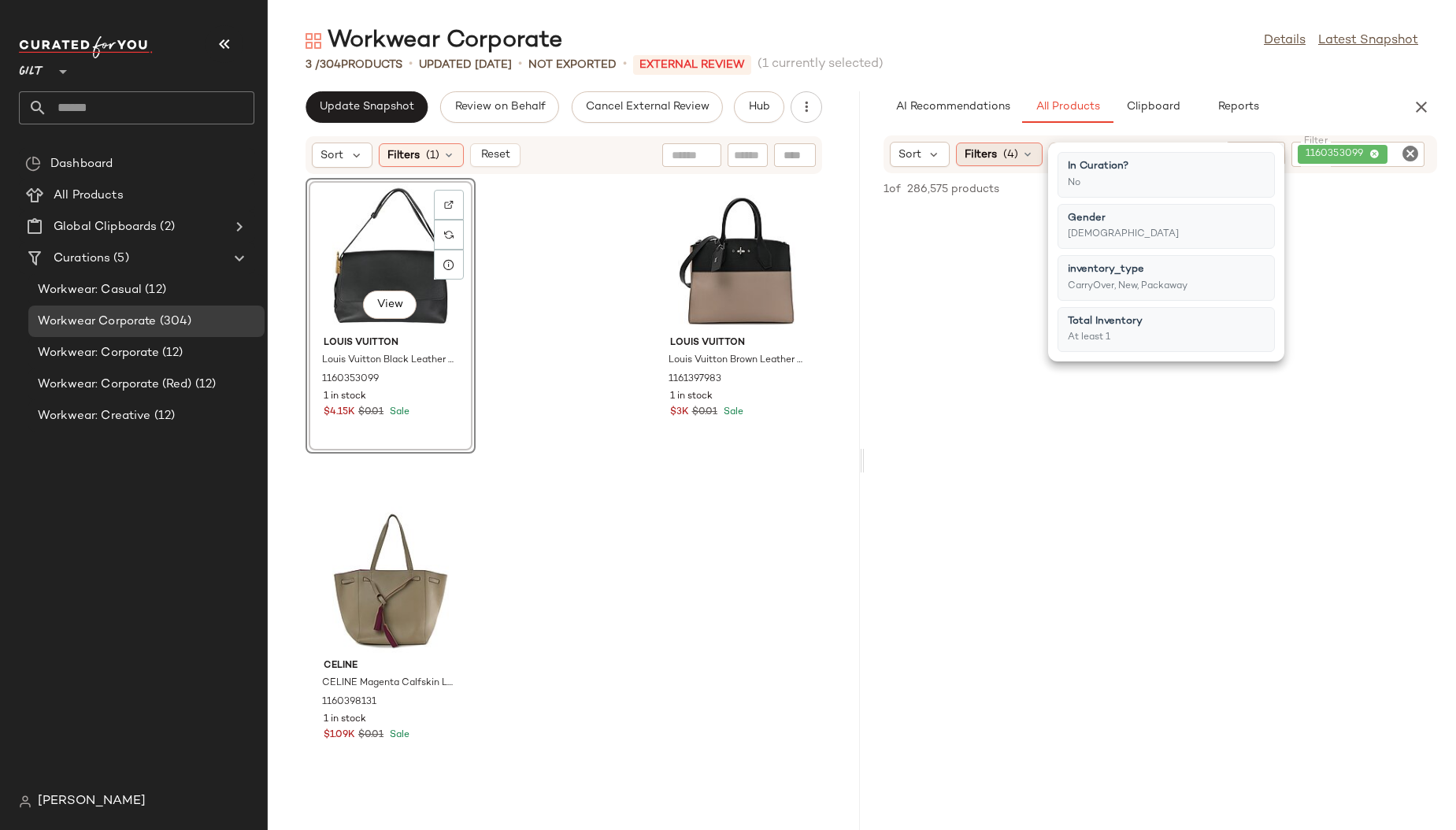
click at [999, 155] on div "Filters (4)" at bounding box center [999, 153] width 87 height 23
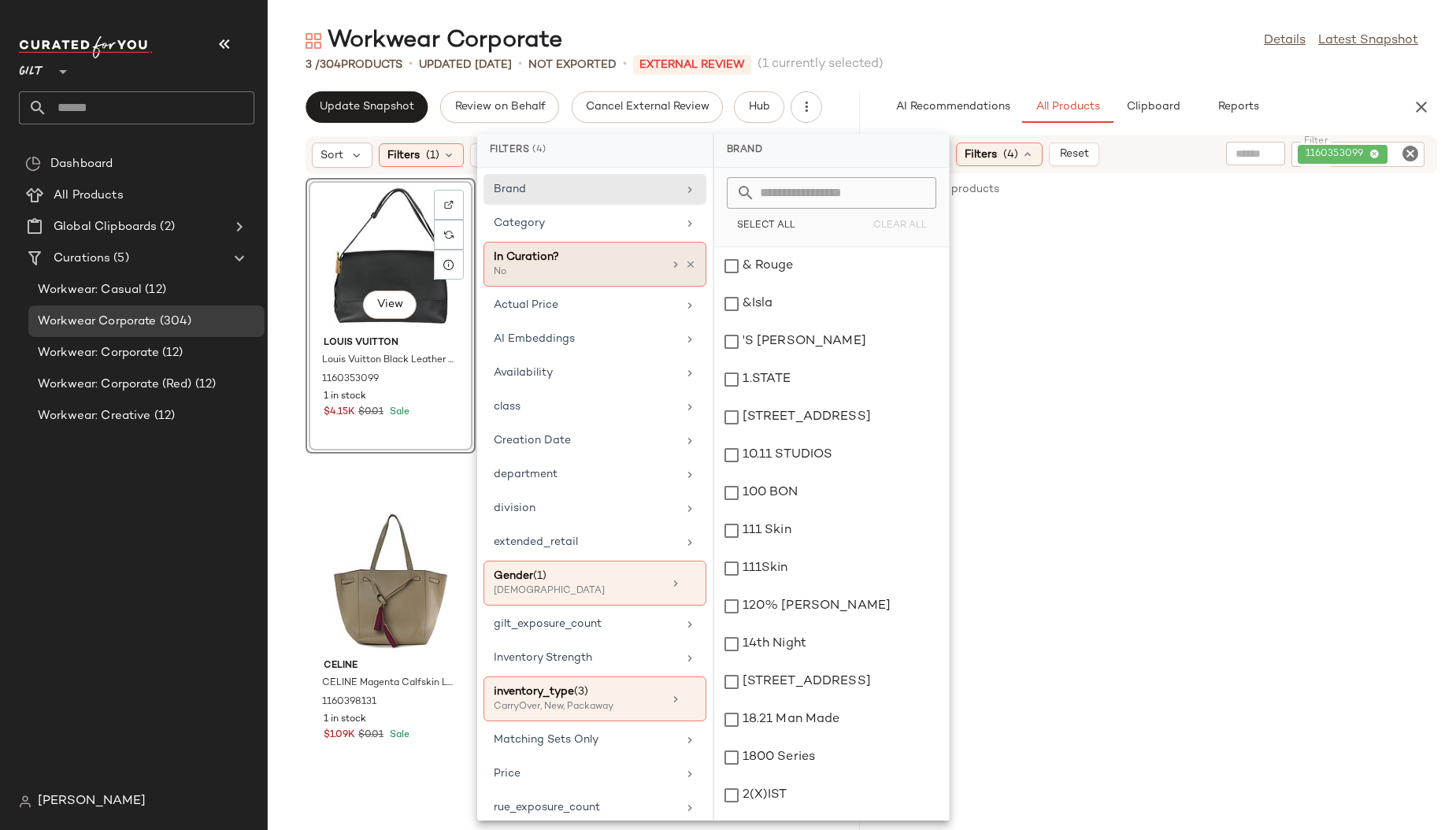
click at [561, 259] on div "In Curation?" at bounding box center [578, 257] width 170 height 16
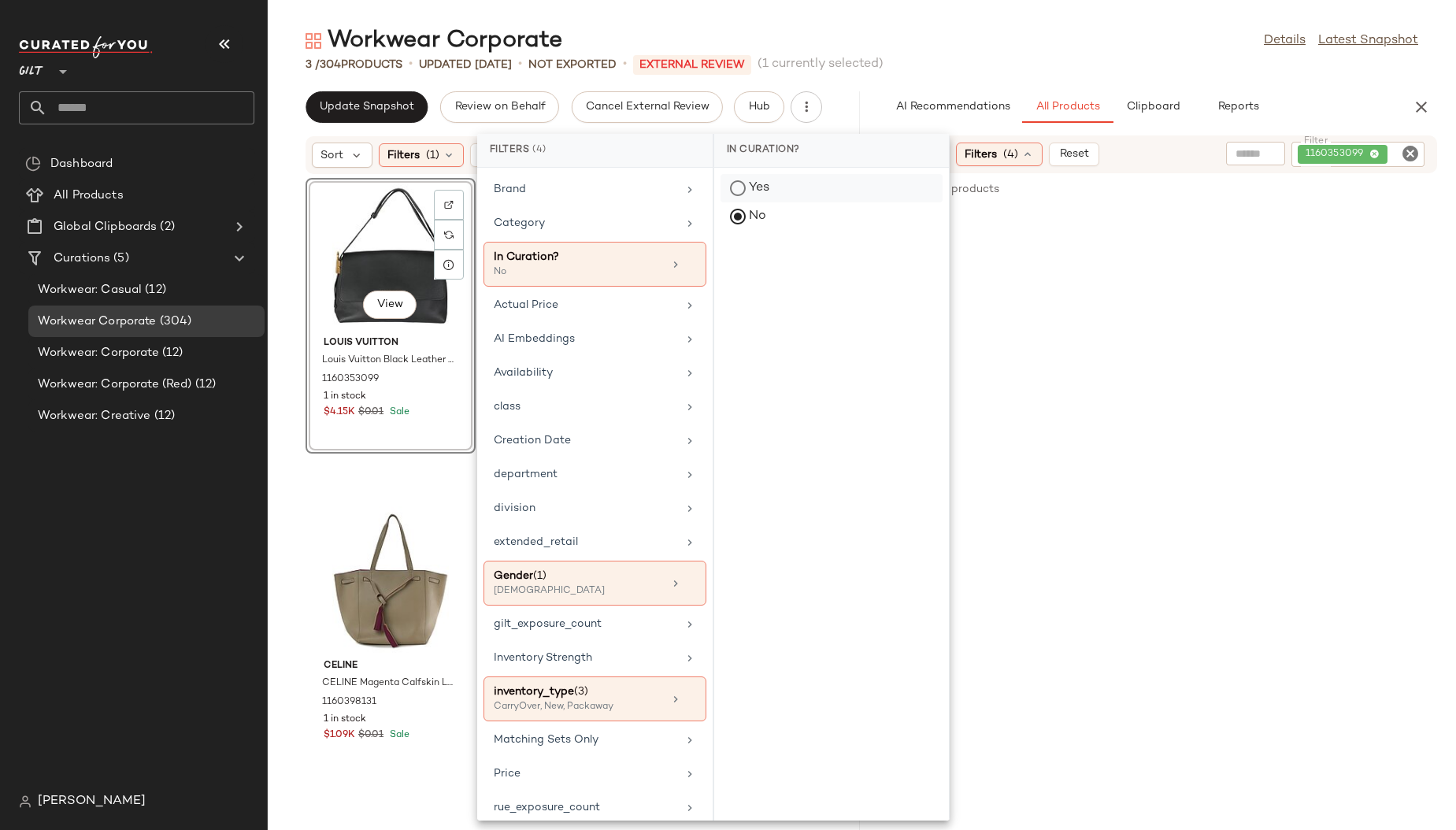
click at [749, 203] on div "Yes" at bounding box center [831, 216] width 222 height 28
click at [1040, 32] on div "Workwear Corporate Details Latest Snapshot" at bounding box center [862, 41] width 1188 height 32
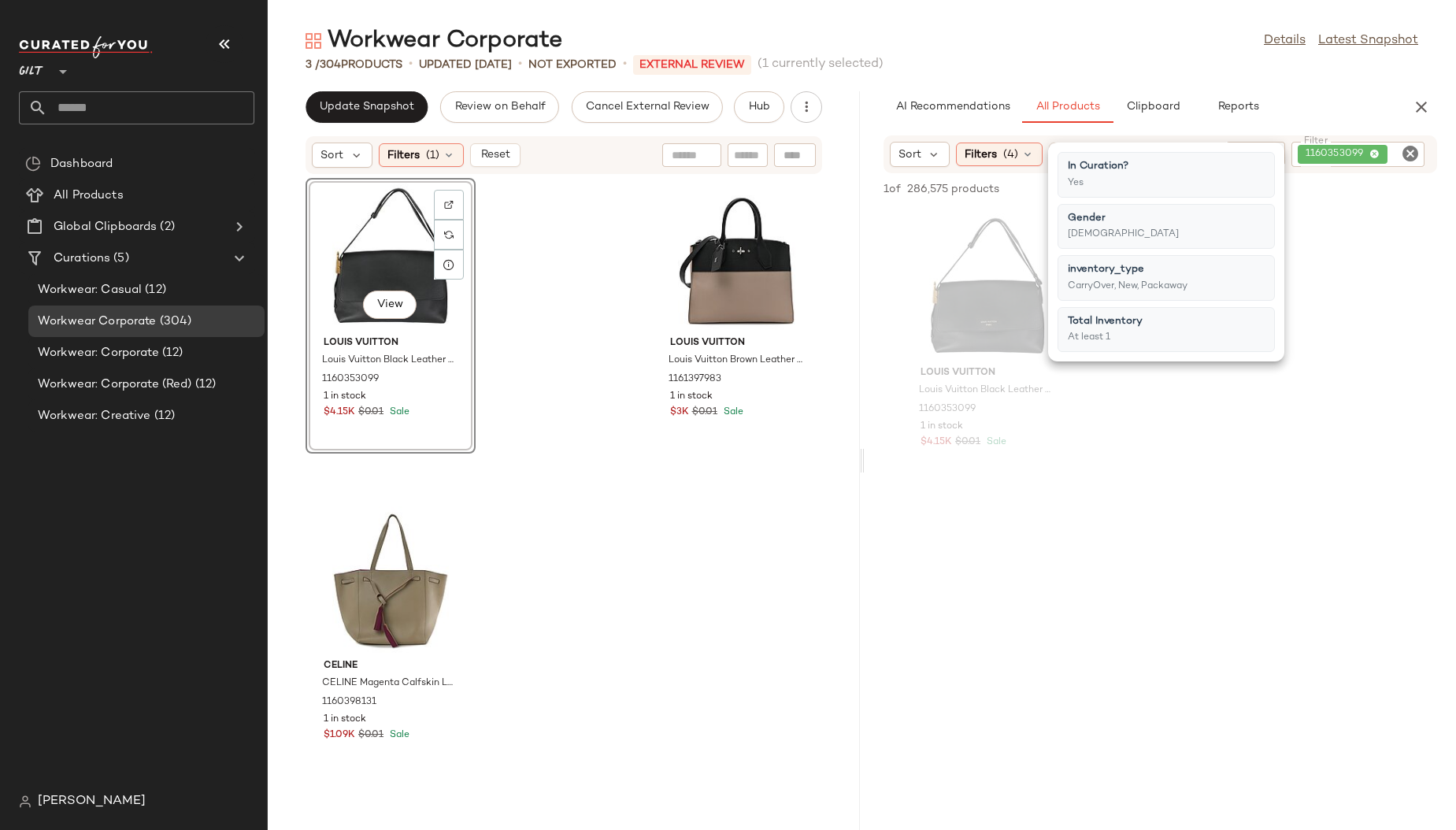
click at [1089, 568] on div at bounding box center [1160, 633] width 592 height 301
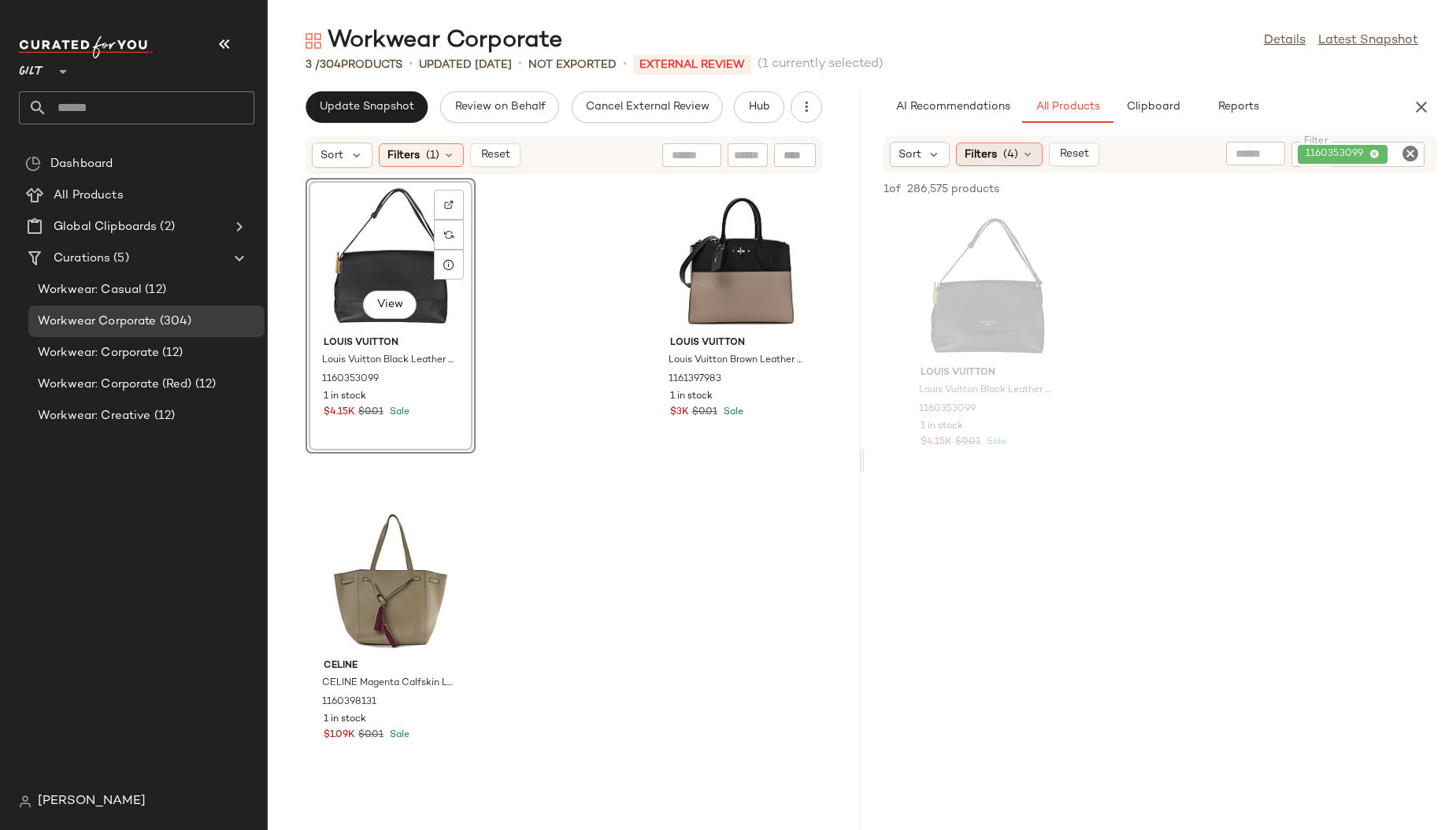
click at [1012, 152] on span "(4)" at bounding box center [1010, 154] width 15 height 16
click at [1078, 290] on div "Louis Vuitton Louis Vuitton Black Leather Low Key Messenger (Authentic Pre-Love…" at bounding box center [1160, 346] width 592 height 276
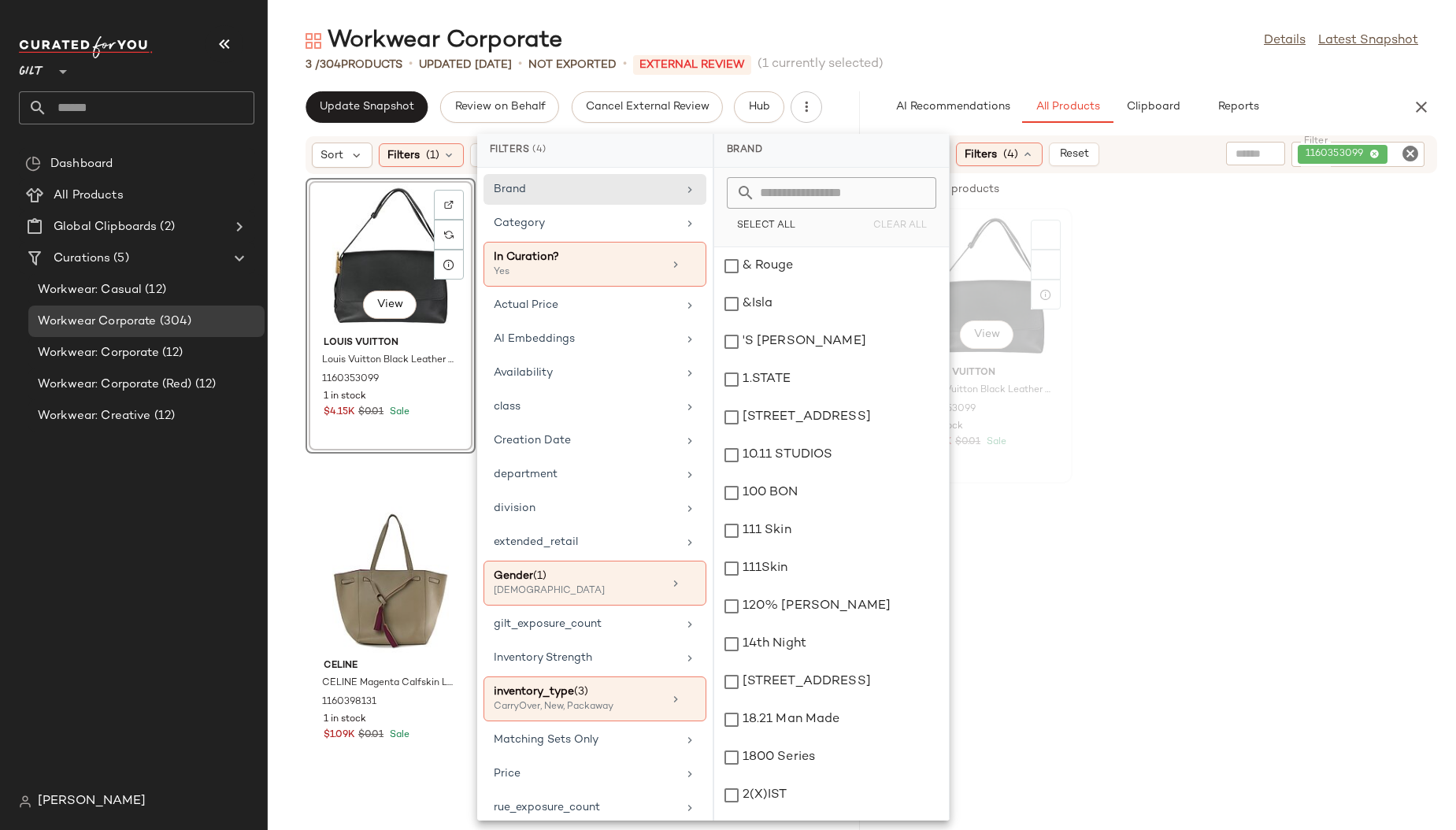
click at [1016, 270] on div "View" at bounding box center [987, 287] width 159 height 147
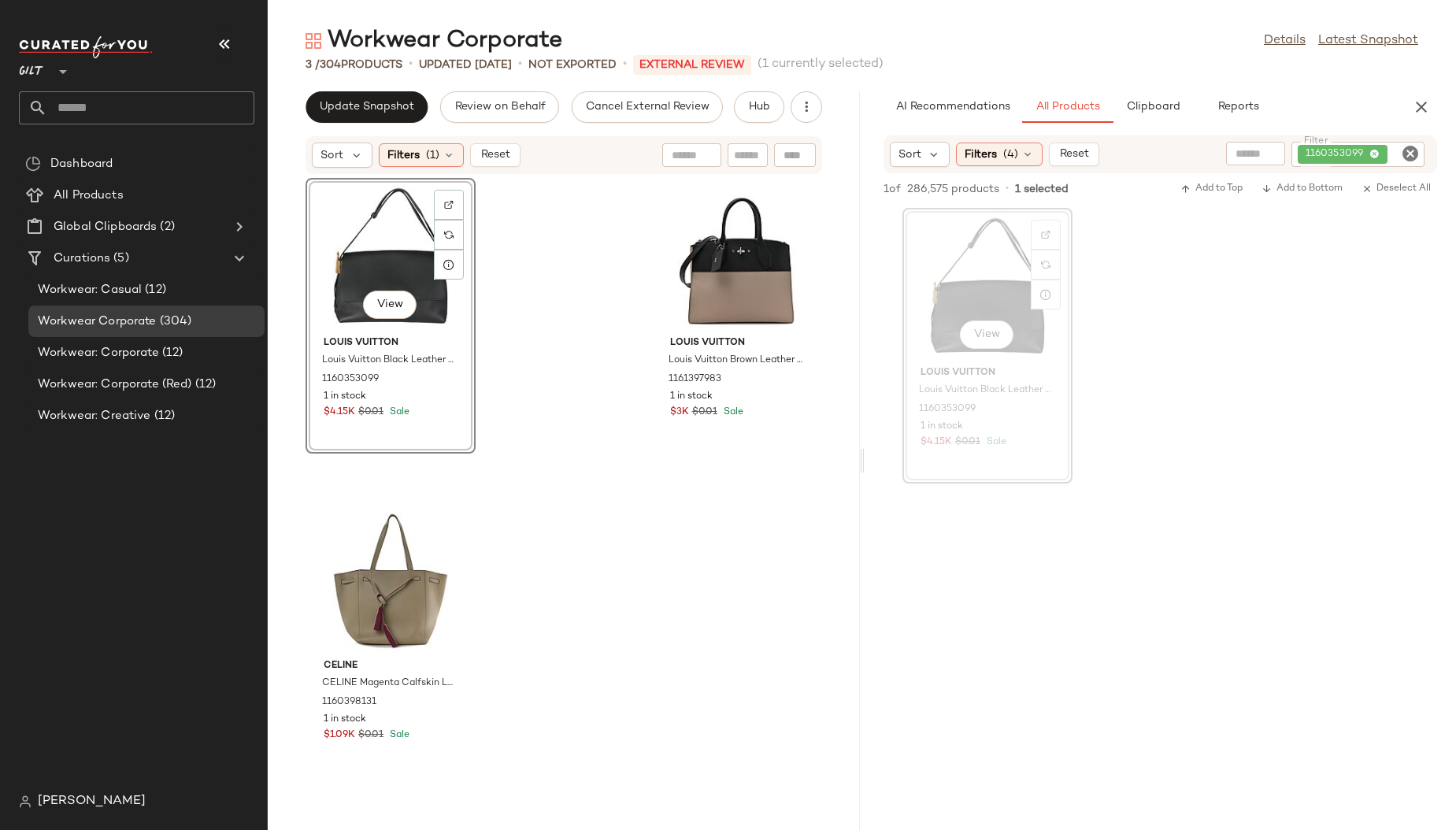
click at [993, 144] on div "Filters (4)" at bounding box center [999, 153] width 87 height 23
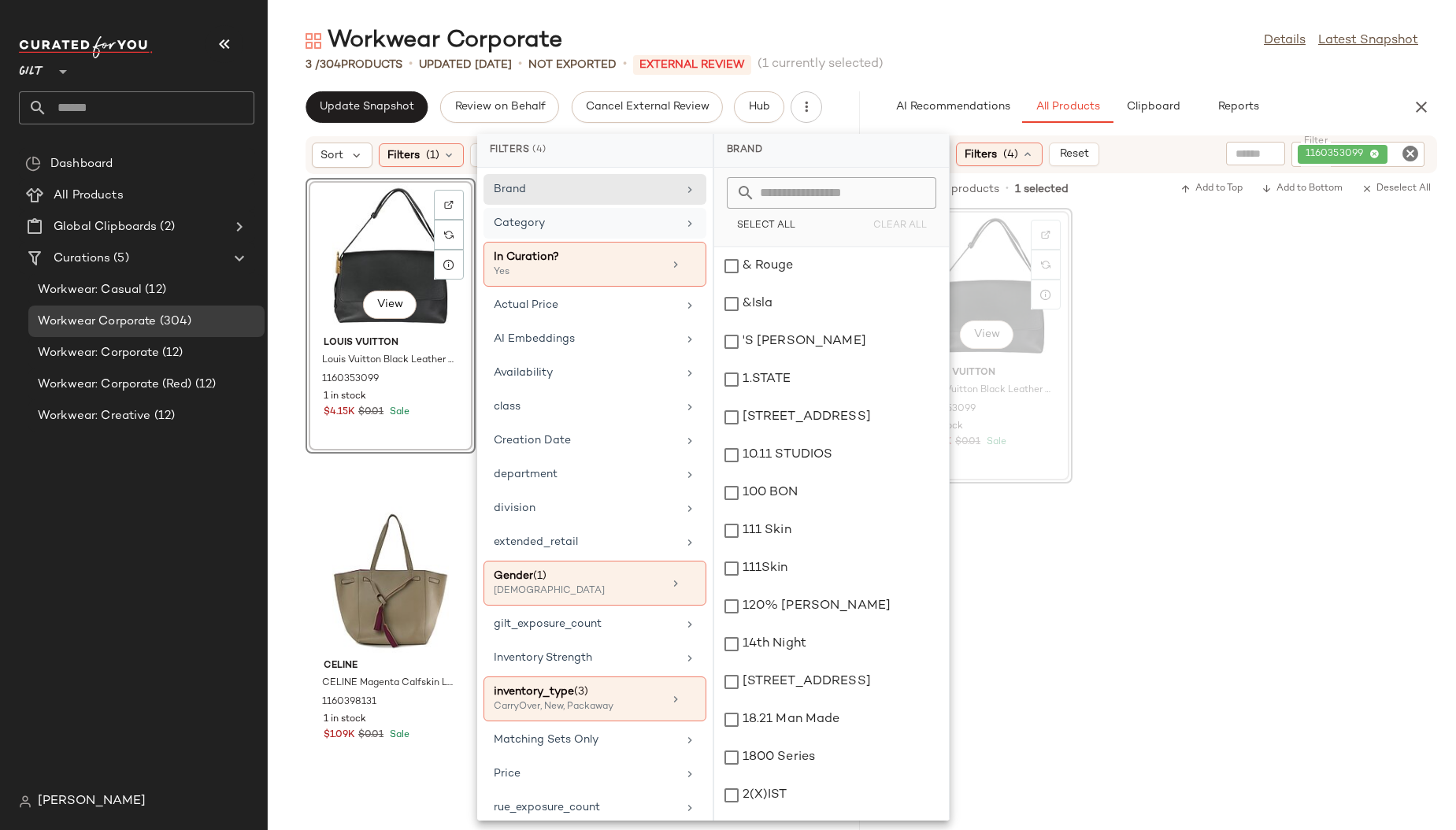
click at [537, 225] on div "Category" at bounding box center [585, 223] width 184 height 16
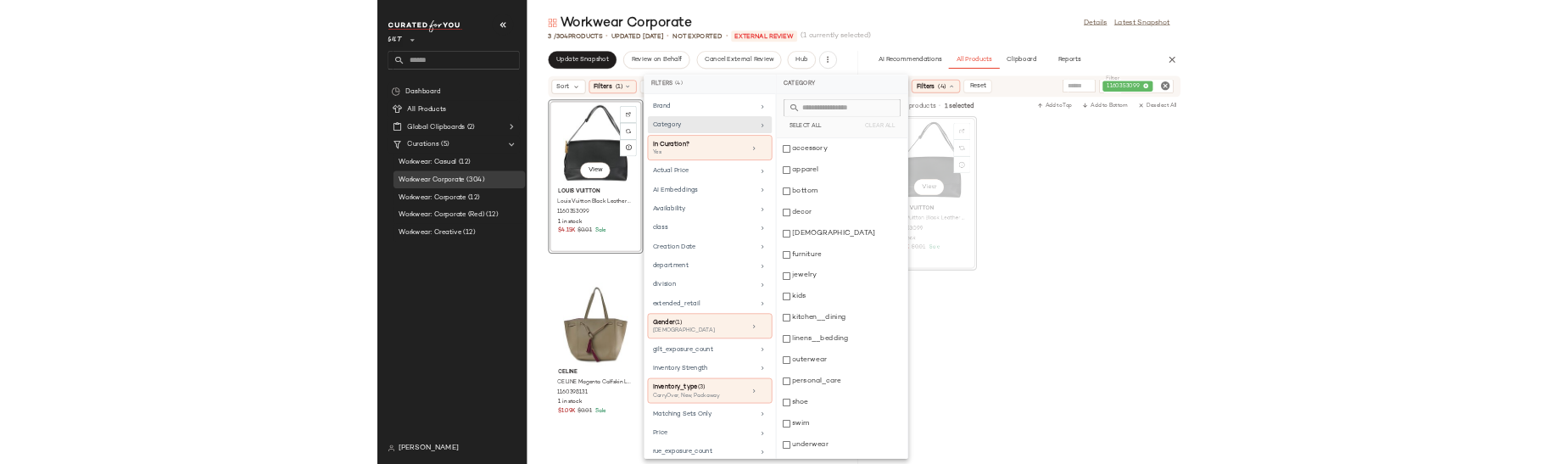
scroll to position [296, 0]
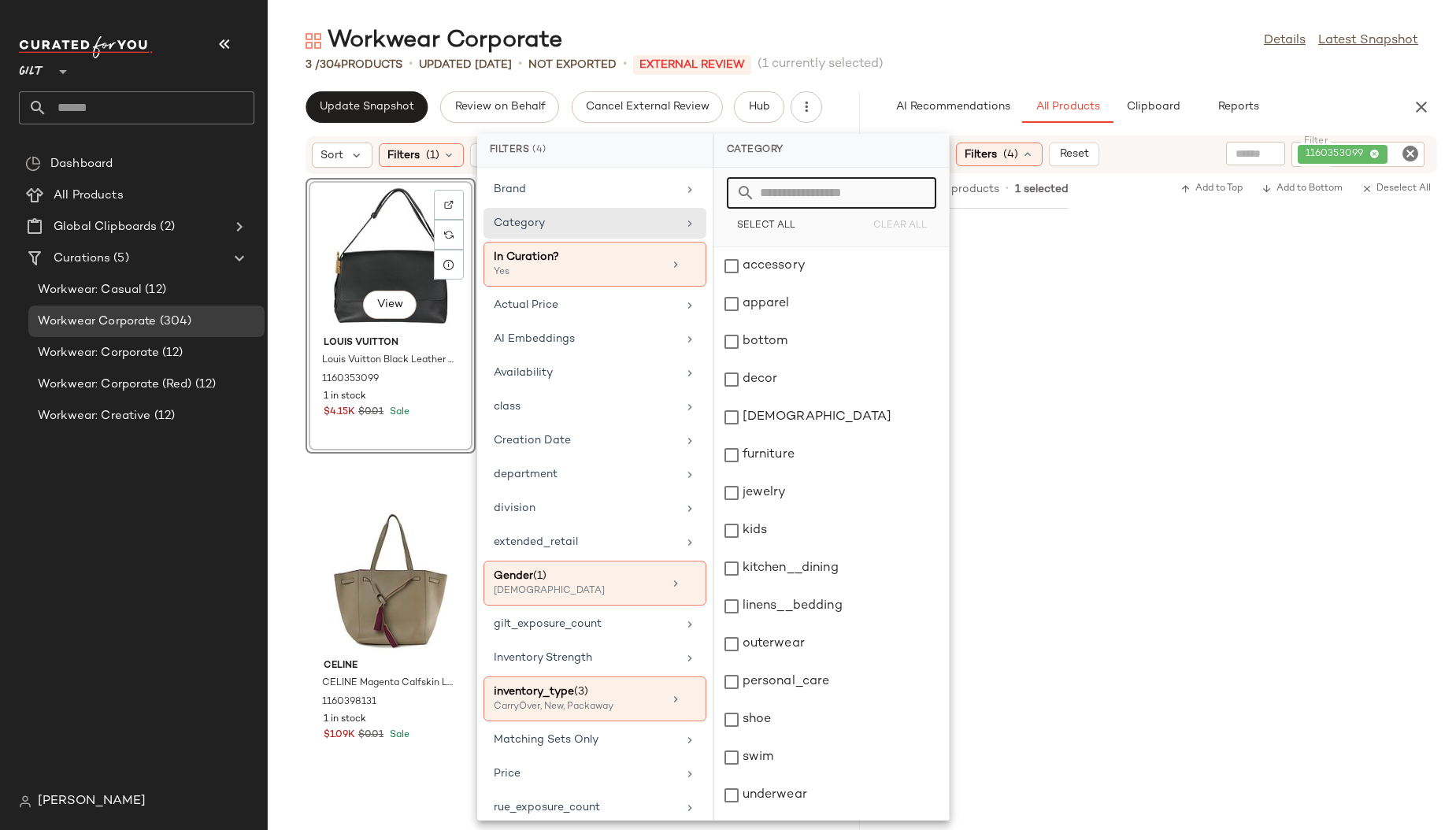
click at [825, 188] on input "text" at bounding box center [840, 193] width 171 height 32
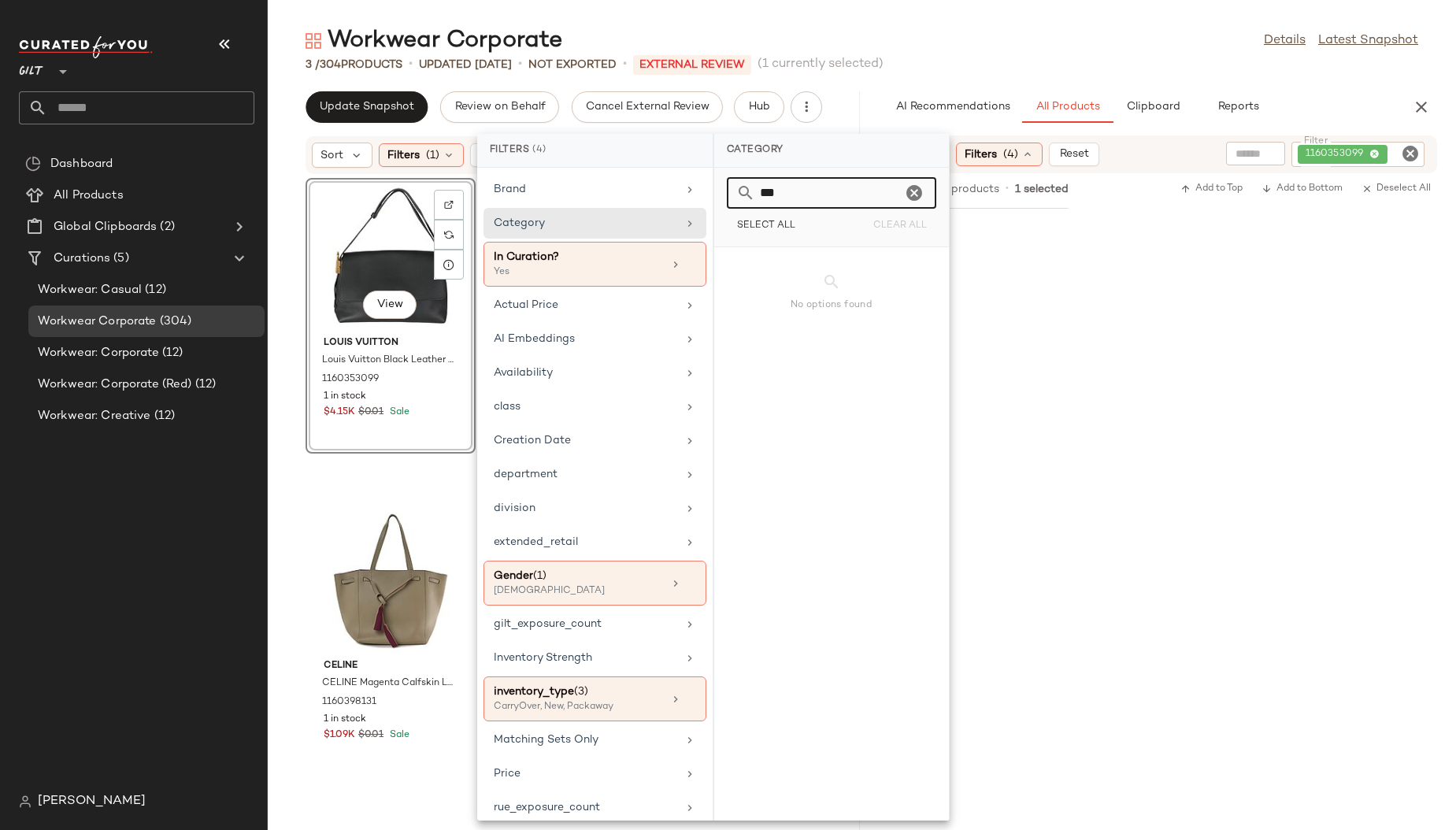
type input "****"
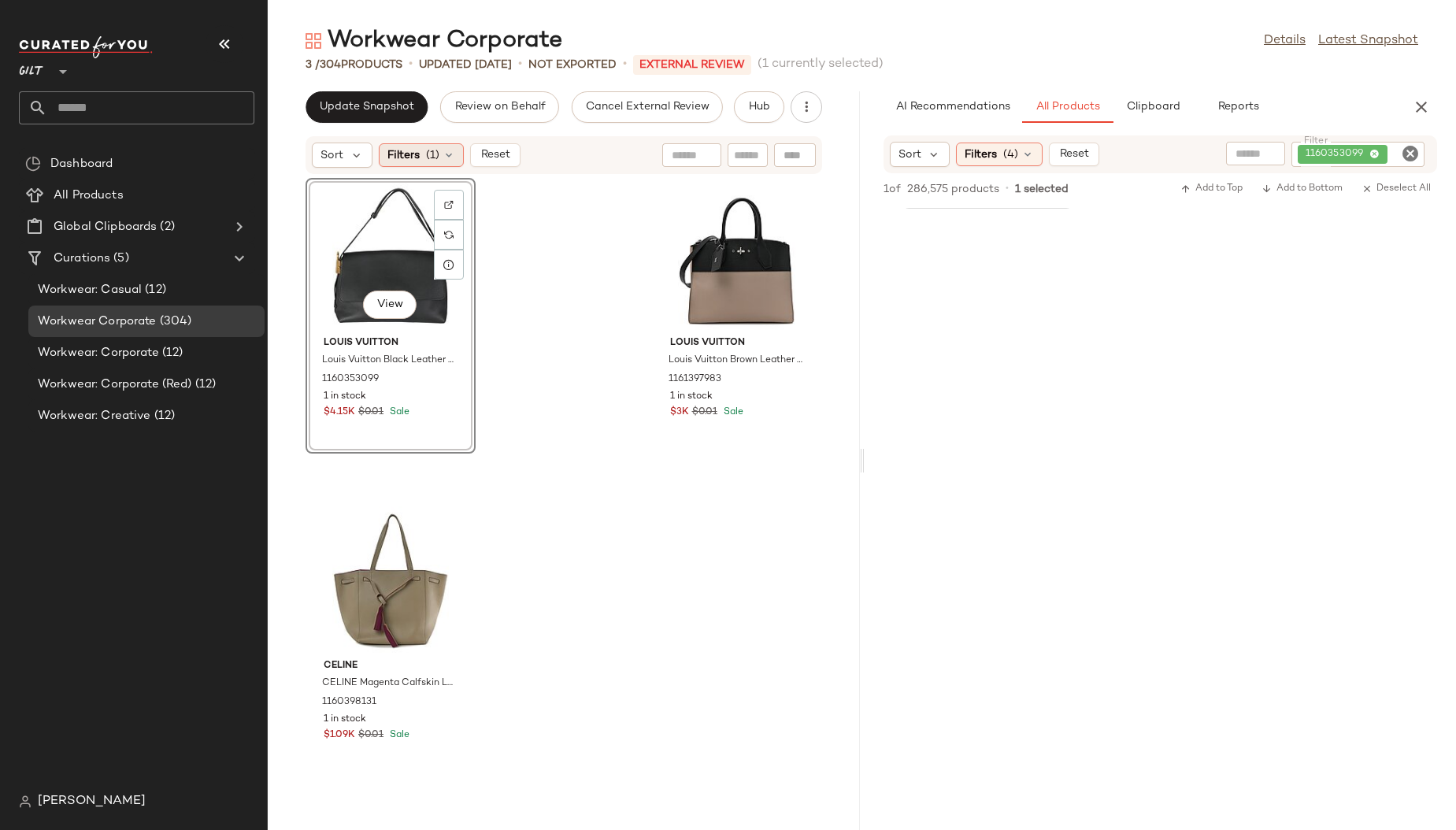
click at [445, 152] on icon at bounding box center [449, 155] width 13 height 13
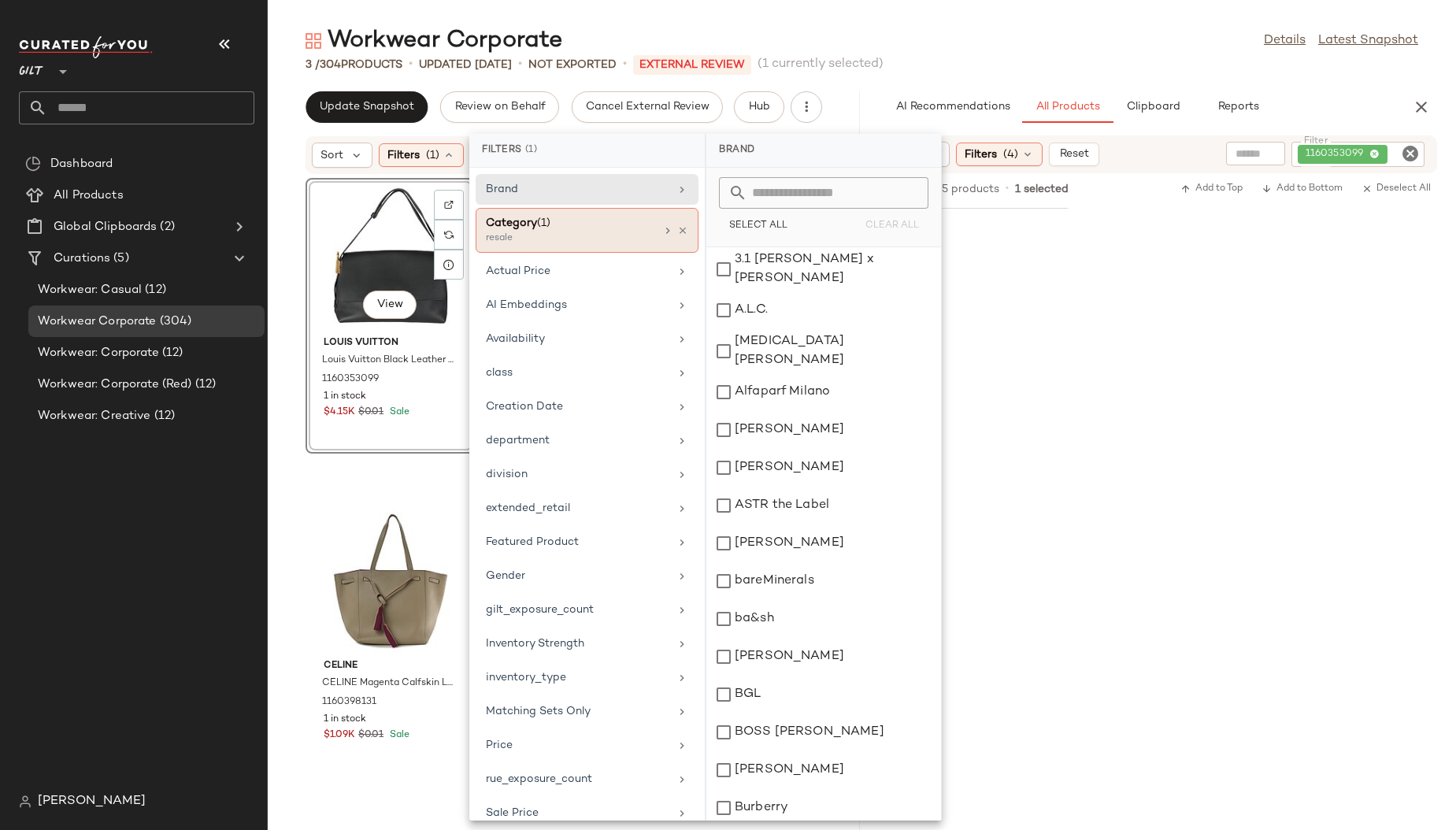
click at [555, 227] on div "Category (1)" at bounding box center [570, 223] width 170 height 16
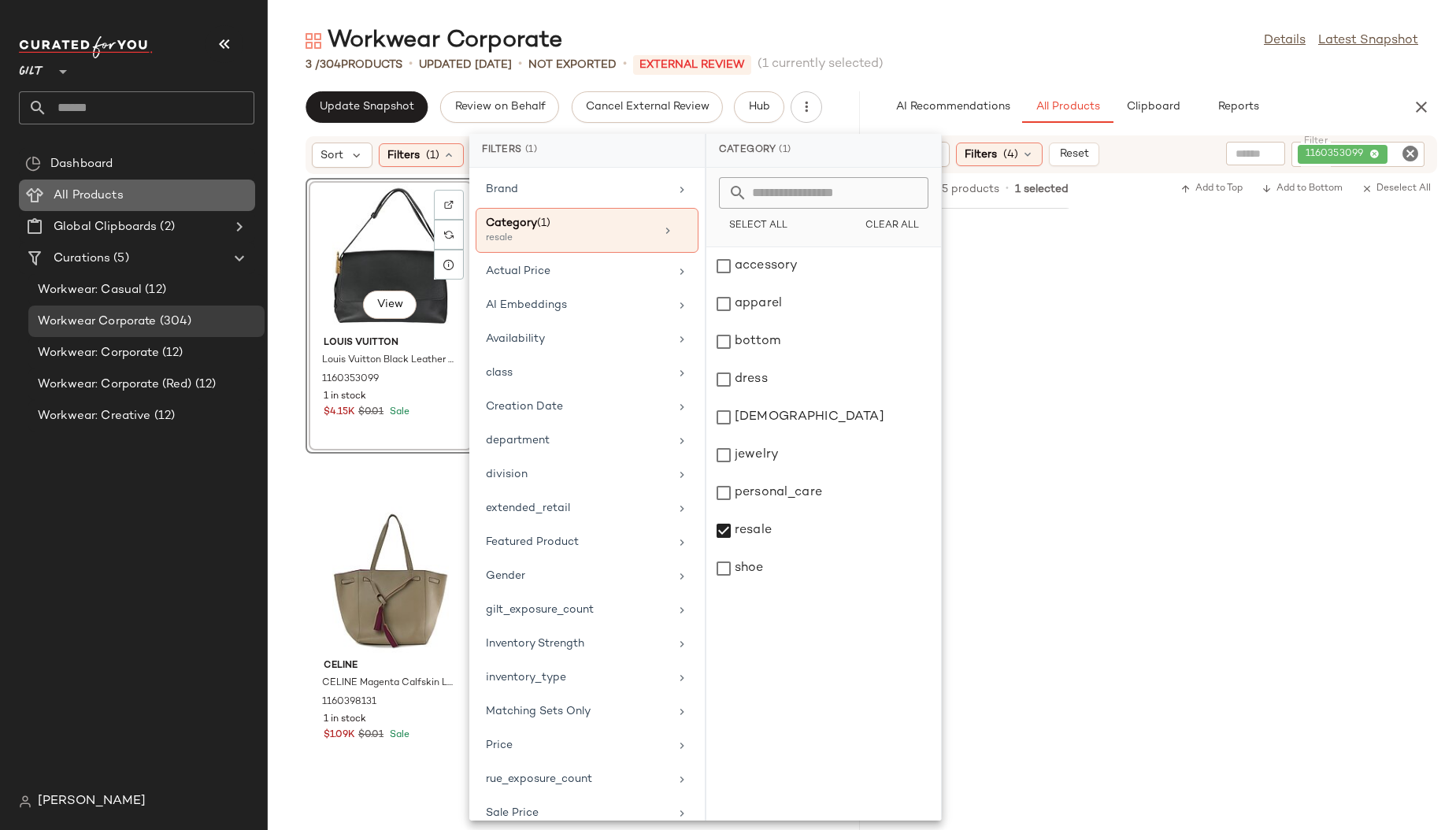
click at [78, 182] on Products "All Products" at bounding box center [137, 195] width 236 height 32
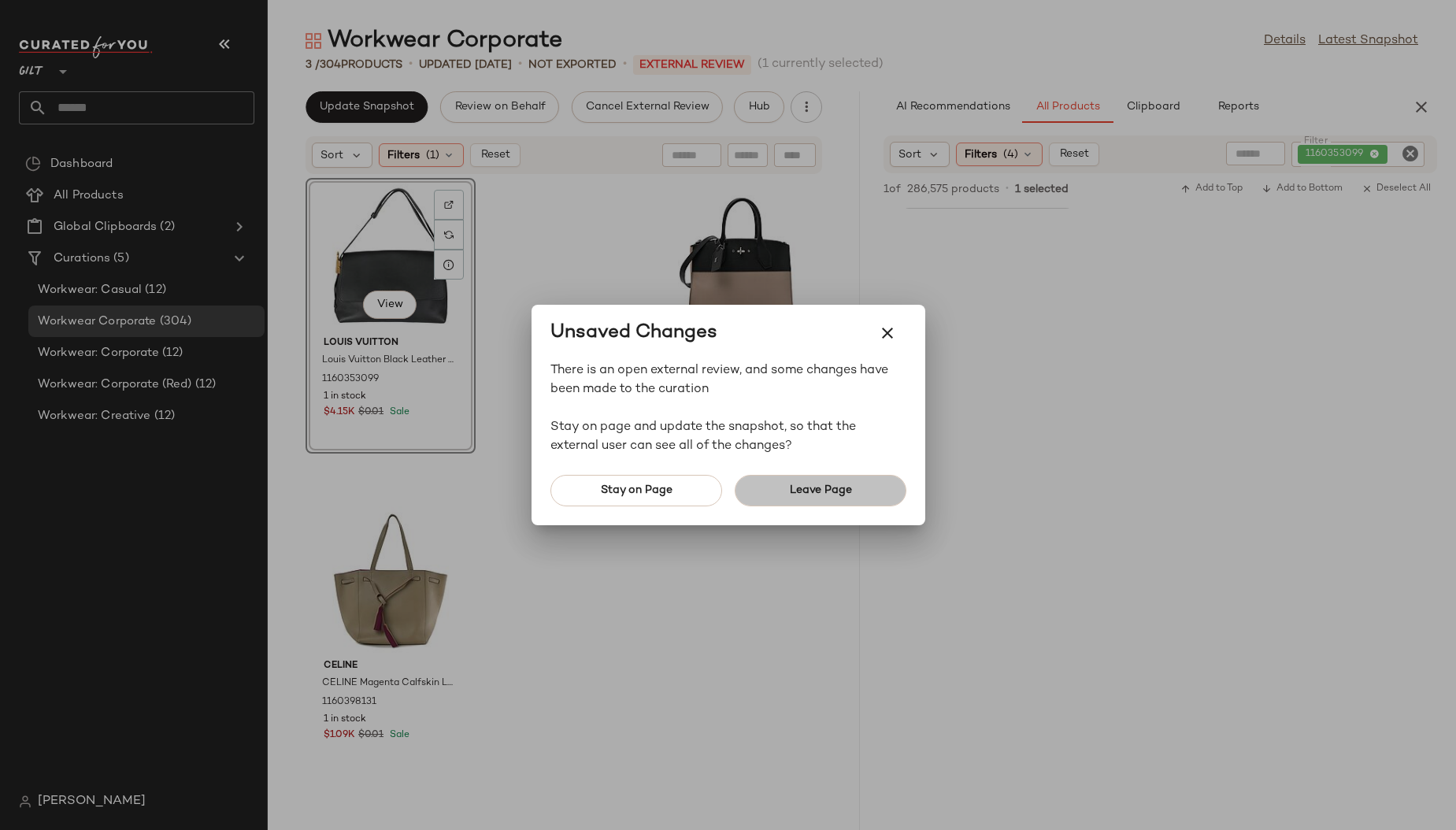
click at [811, 493] on span "Leave Page" at bounding box center [819, 490] width 63 height 13
